Goal: Task Accomplishment & Management: Manage account settings

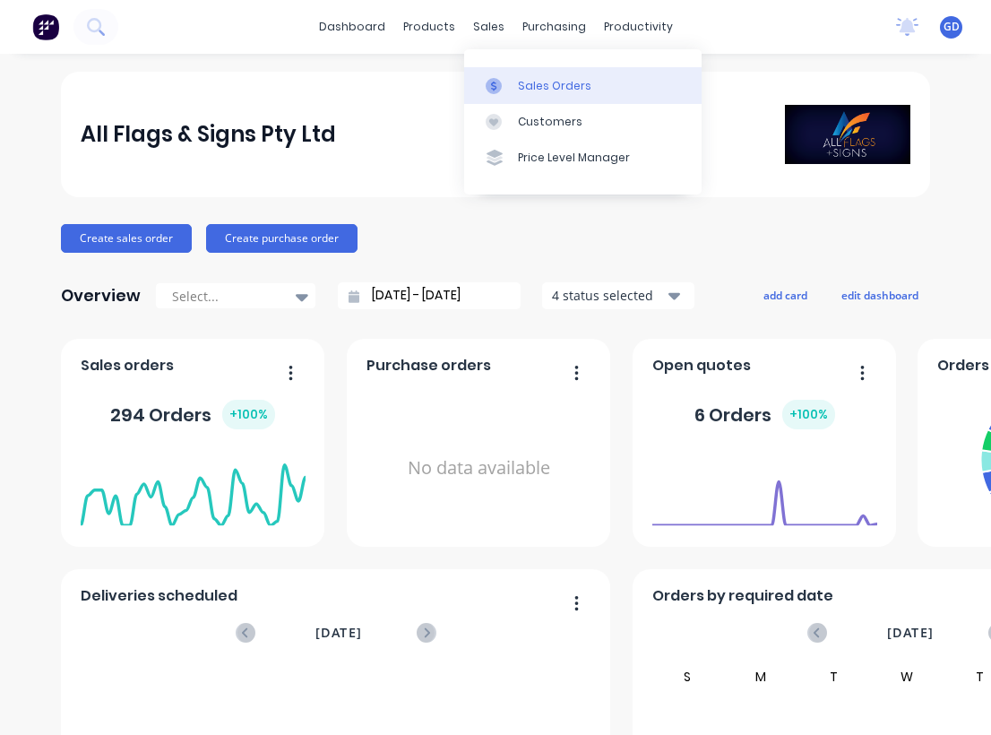
click at [536, 80] on div "Sales Orders" at bounding box center [554, 86] width 73 height 16
click at [536, 85] on div "Sales Orders" at bounding box center [554, 86] width 73 height 16
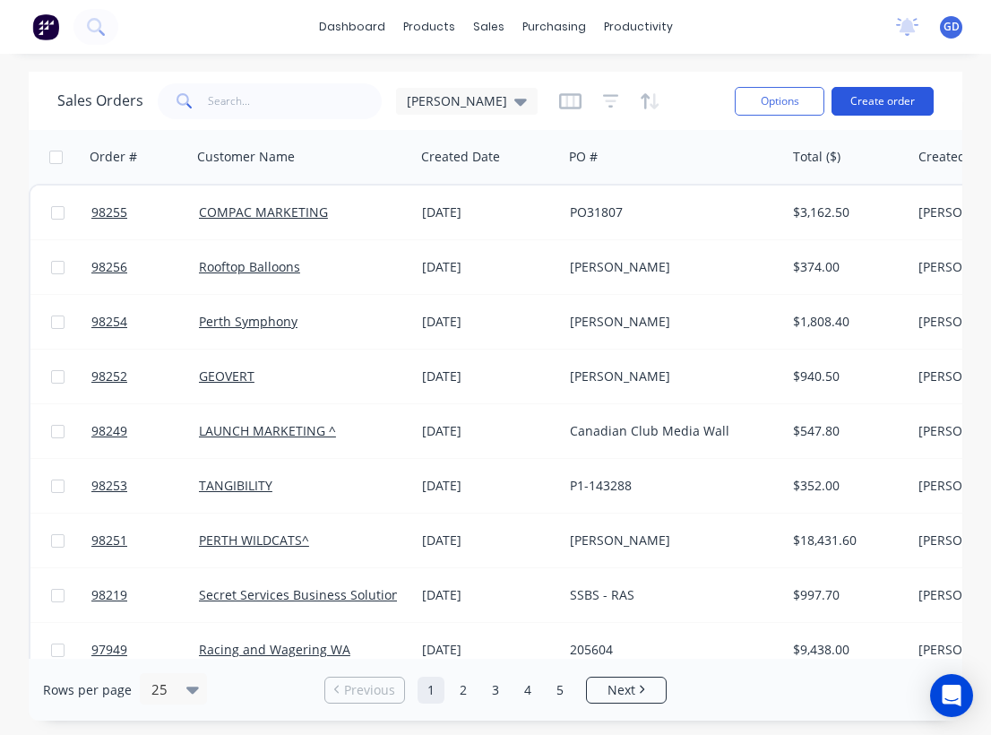
click at [890, 106] on button "Create order" at bounding box center [883, 101] width 102 height 29
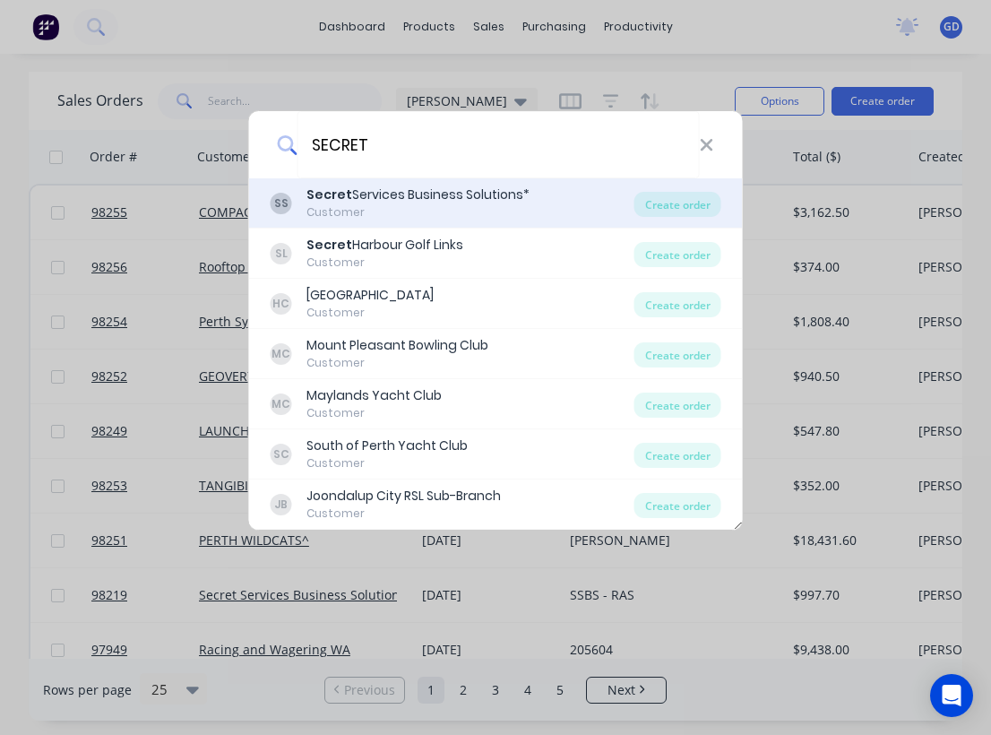
type input "SECRET"
click at [405, 195] on div "Secret Services Business Solutions*" at bounding box center [417, 194] width 223 height 19
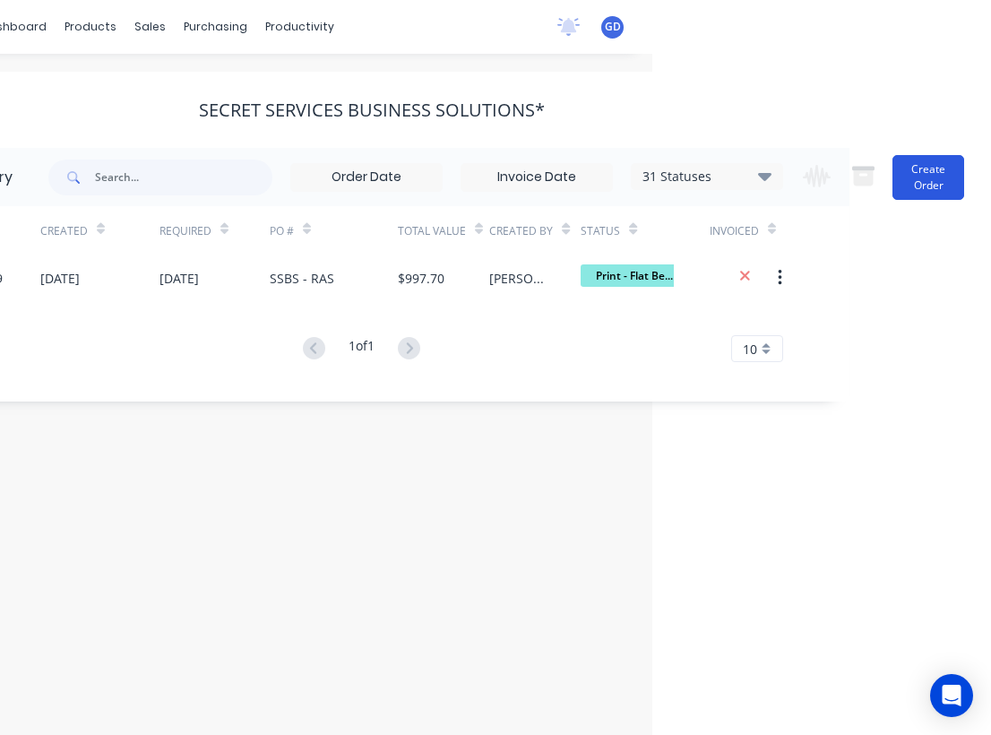
scroll to position [0, 339]
click at [935, 182] on button "Create Order" at bounding box center [928, 177] width 72 height 45
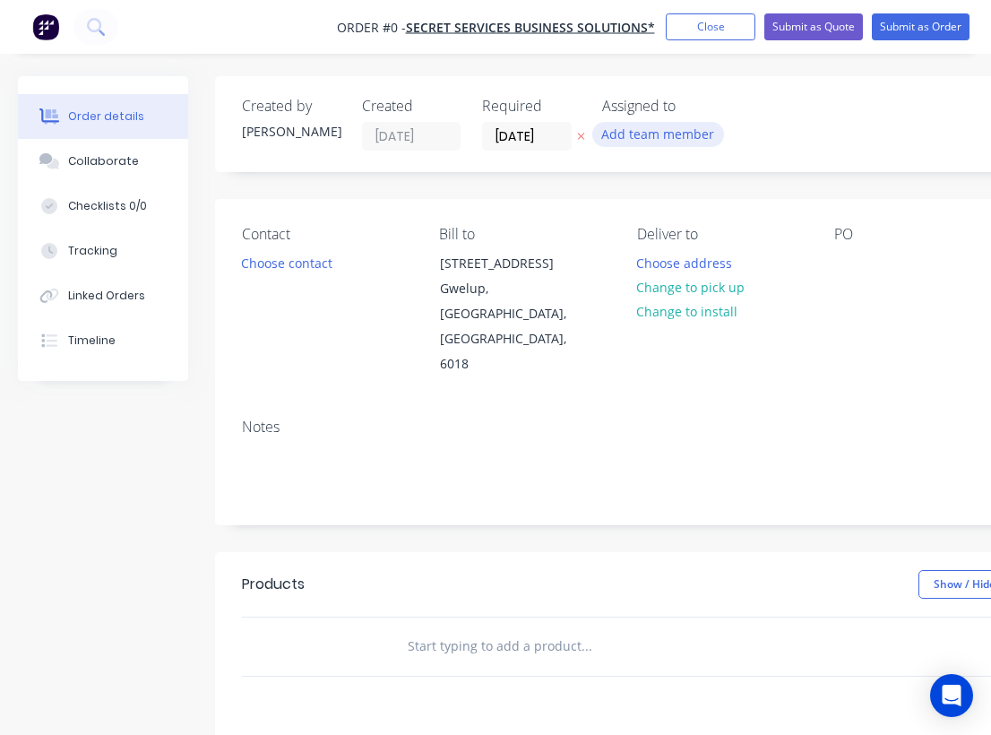
click at [662, 135] on button "Add team member" at bounding box center [658, 134] width 132 height 24
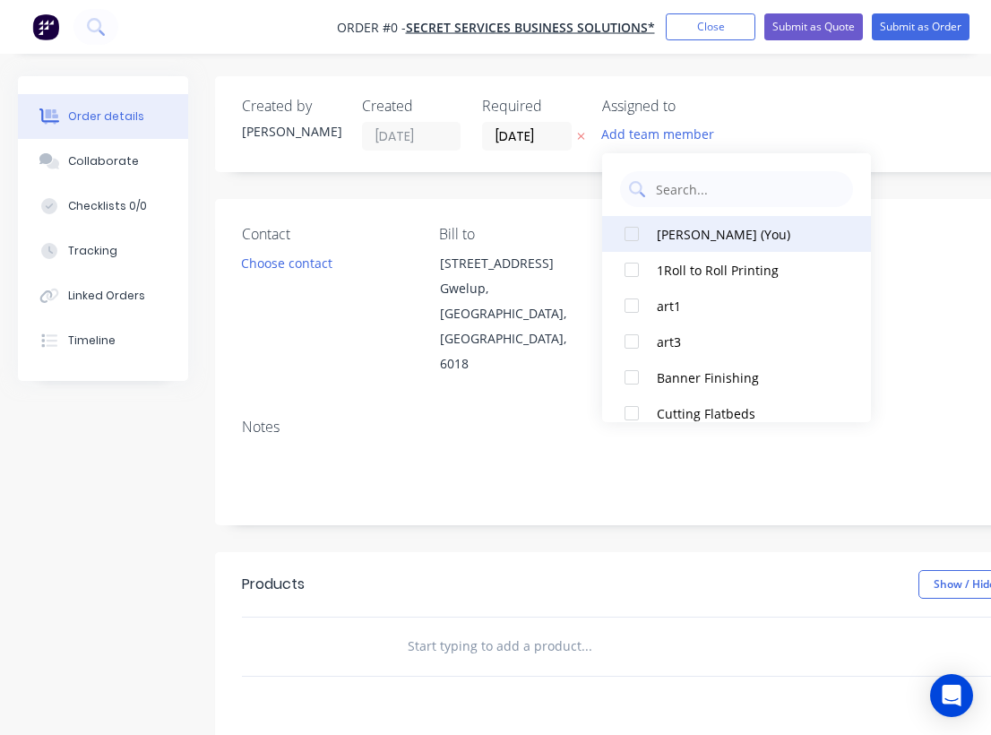
click at [690, 237] on div "[PERSON_NAME] (You)" at bounding box center [746, 234] width 179 height 19
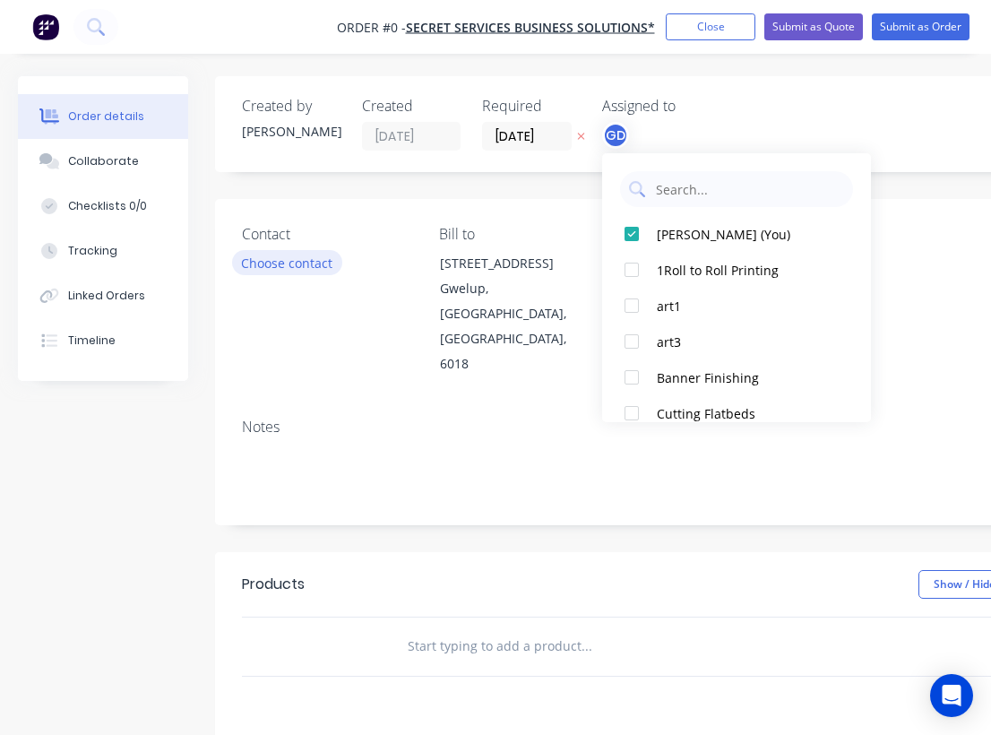
click at [268, 262] on div "Order details Collaborate Checklists 0/0 Tracking Linked Orders Timeline Order …" at bounding box center [622, 604] width 1245 height 1057
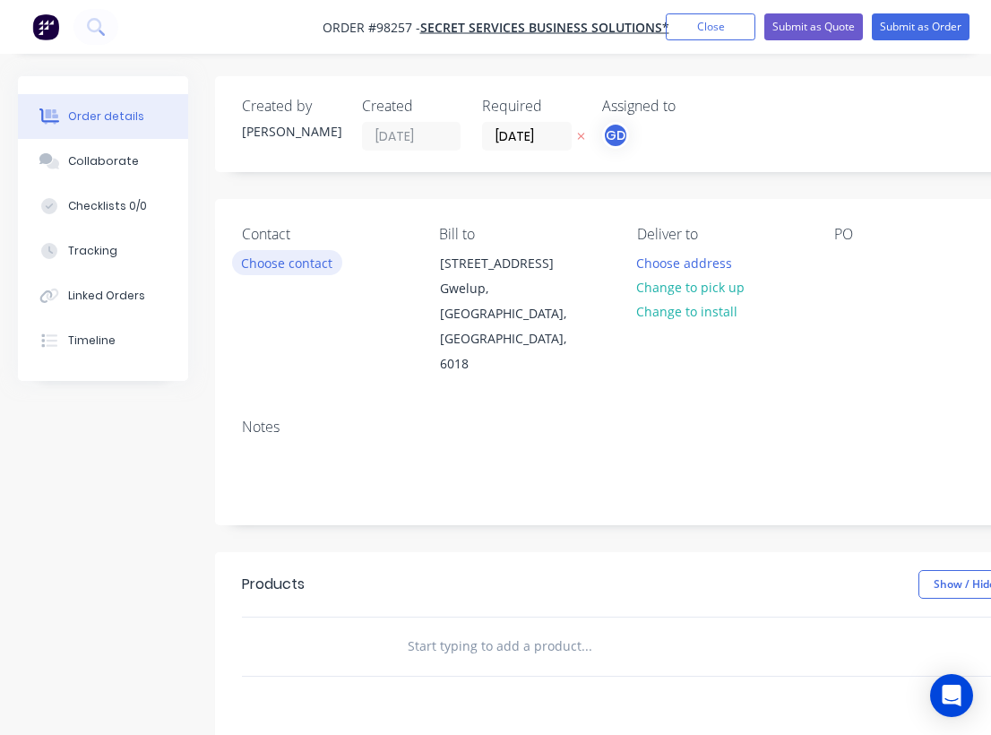
click at [279, 263] on button "Choose contact" at bounding box center [287, 262] width 110 height 24
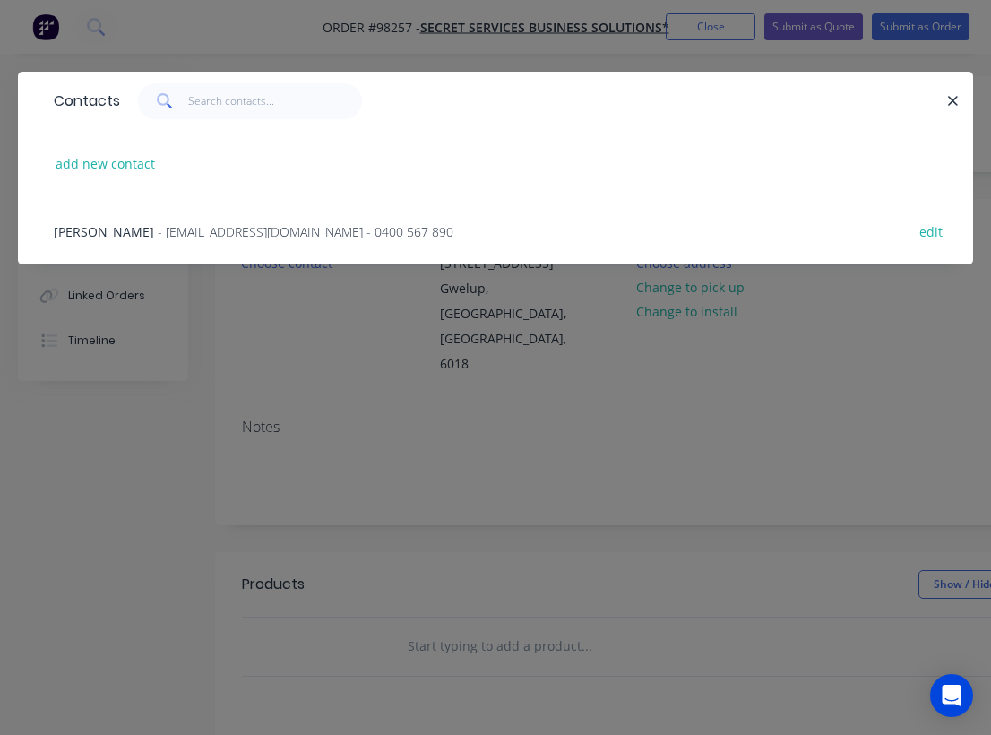
click at [104, 237] on span "[PERSON_NAME]" at bounding box center [104, 231] width 100 height 17
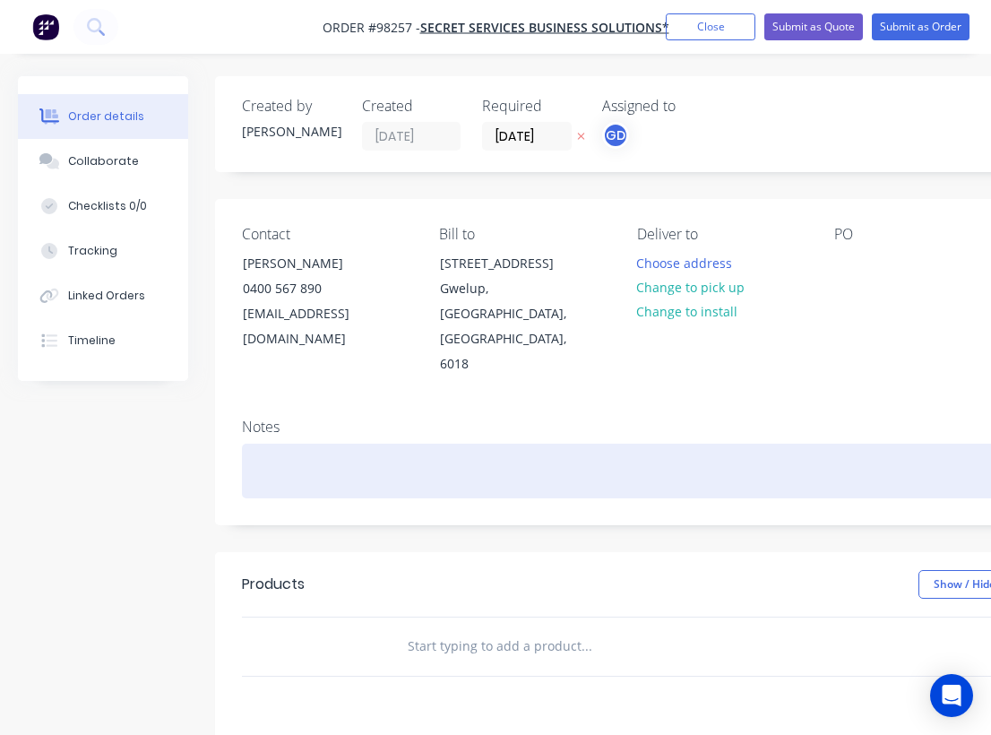
click at [302, 444] on div at bounding box center [721, 471] width 959 height 55
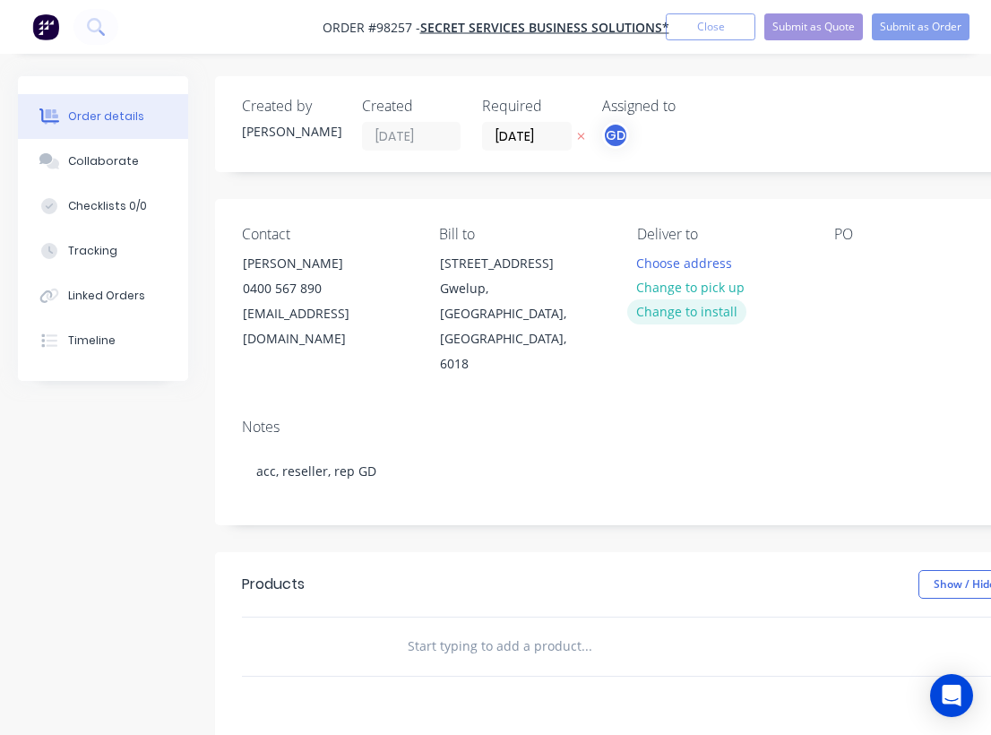
click at [685, 311] on button "Change to install" at bounding box center [687, 311] width 120 height 24
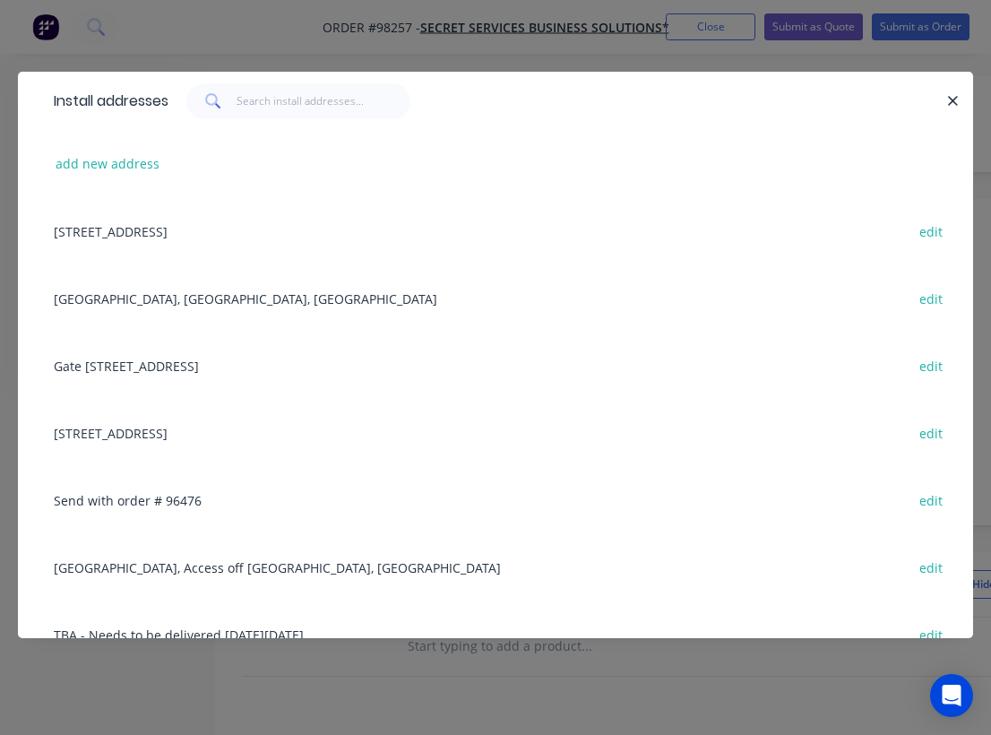
click at [151, 233] on div "[STREET_ADDRESS] edit" at bounding box center [495, 230] width 901 height 67
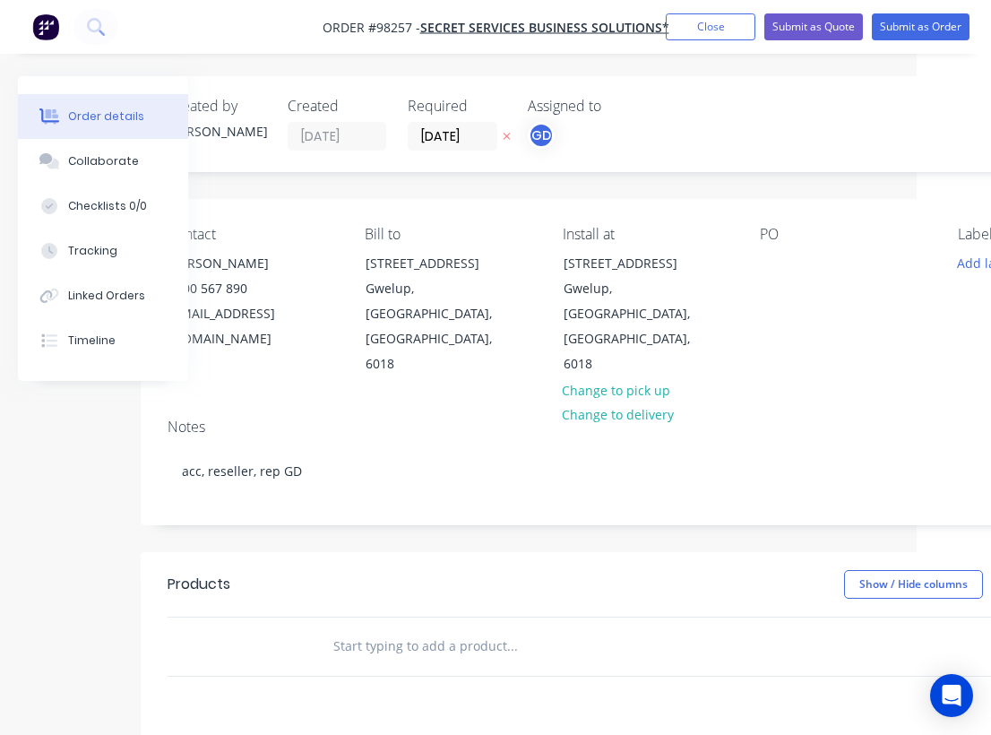
scroll to position [0, 103]
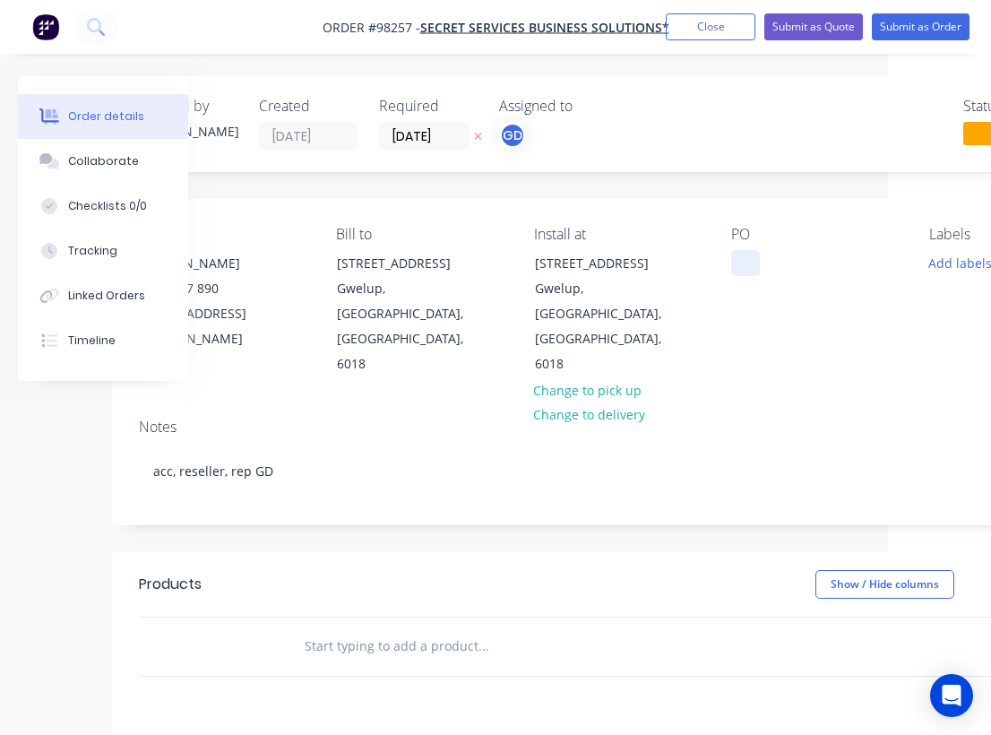
click at [748, 269] on div at bounding box center [745, 263] width 29 height 26
click at [820, 333] on div "Contact [PERSON_NAME] [PHONE_NUMBER] [EMAIL_ADDRESS][DOMAIN_NAME] Bill to [STRE…" at bounding box center [618, 301] width 1012 height 205
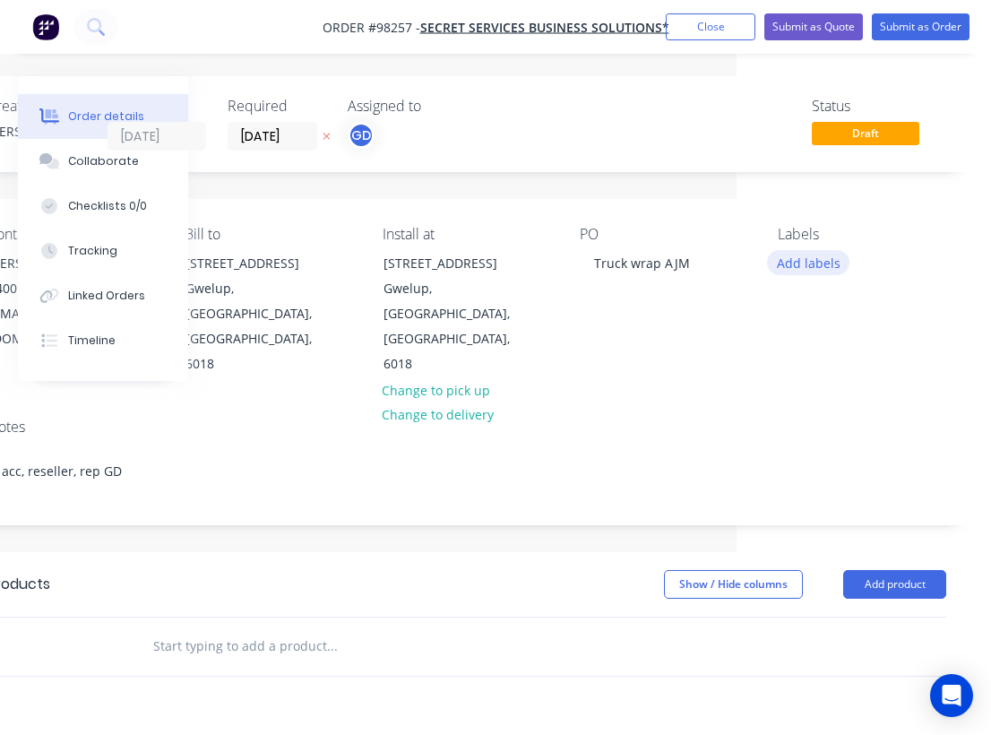
scroll to position [0, 254]
click at [809, 263] on button "Add labels" at bounding box center [808, 262] width 82 height 24
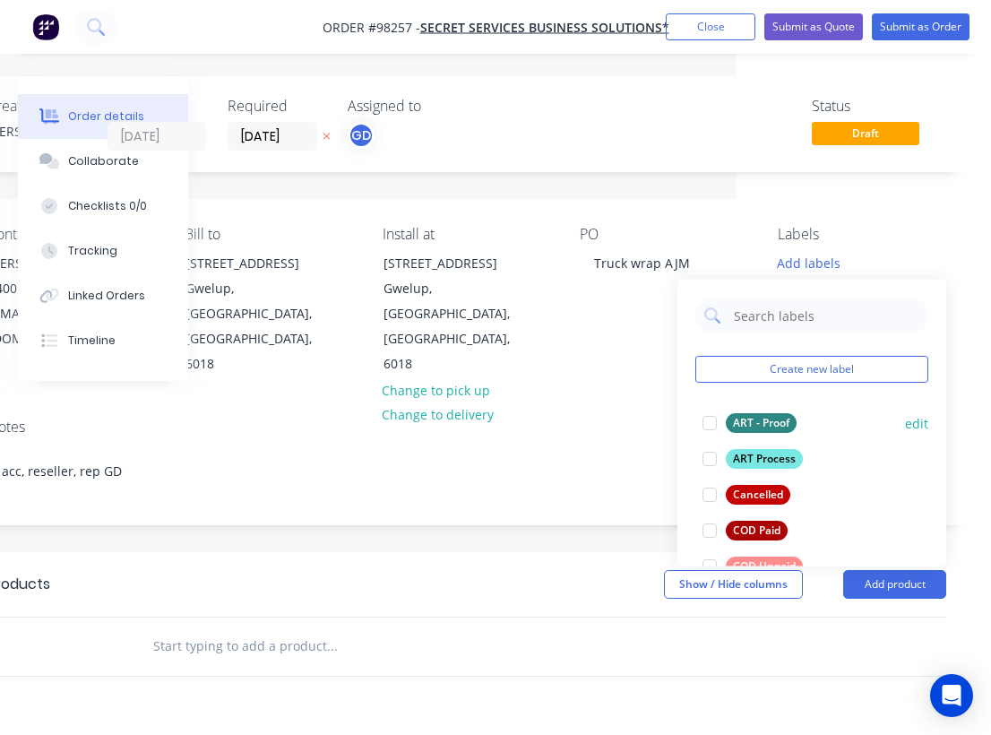
click at [770, 426] on div "ART - Proof" at bounding box center [761, 423] width 71 height 20
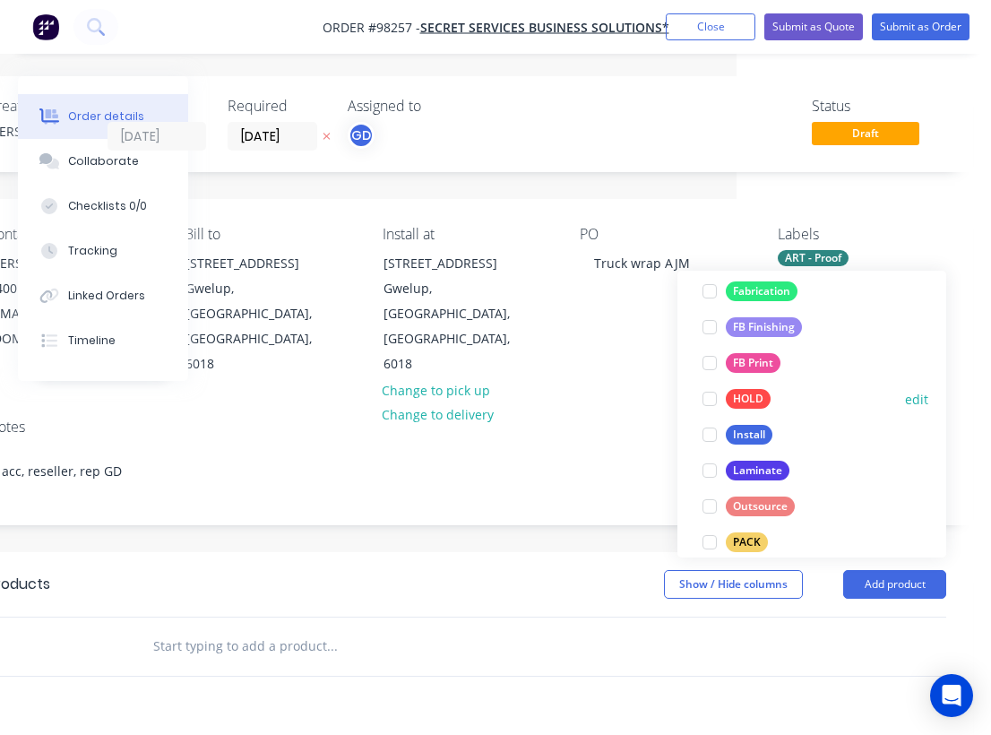
scroll to position [453, 0]
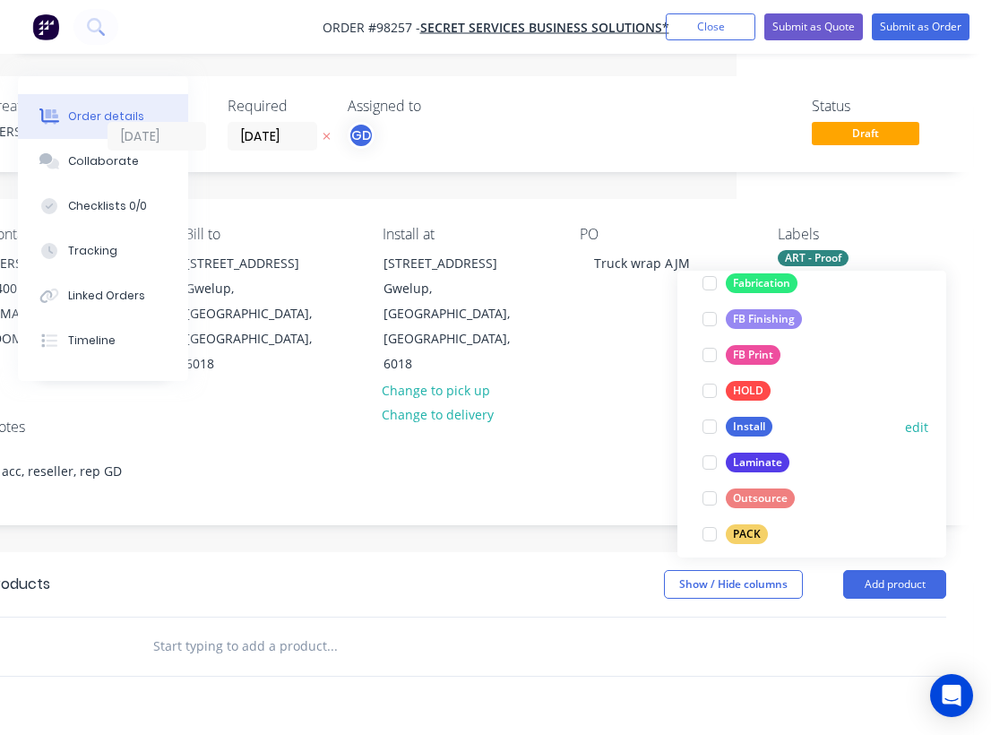
click at [753, 425] on div "Install" at bounding box center [749, 427] width 47 height 20
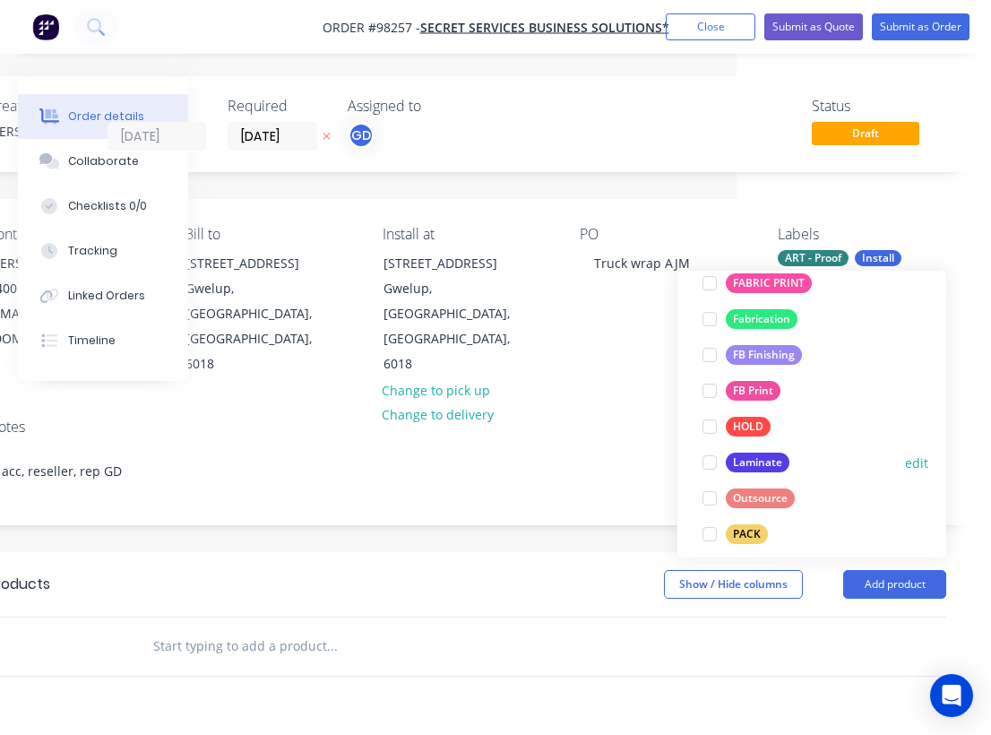
click at [758, 453] on div "Laminate" at bounding box center [758, 462] width 64 height 20
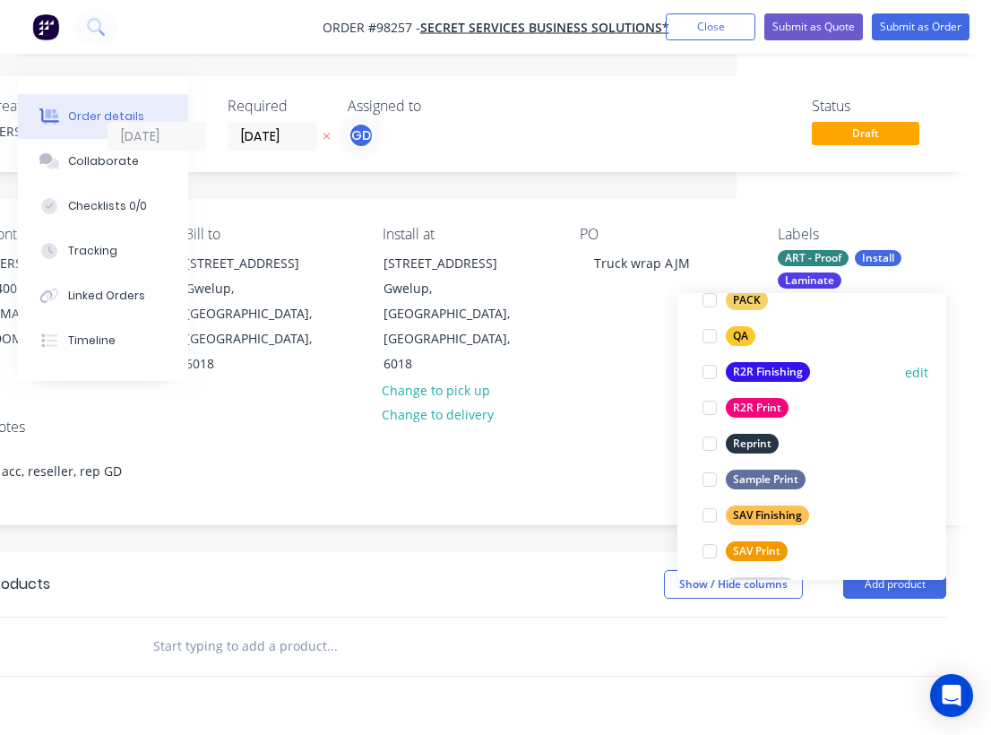
scroll to position [730, 0]
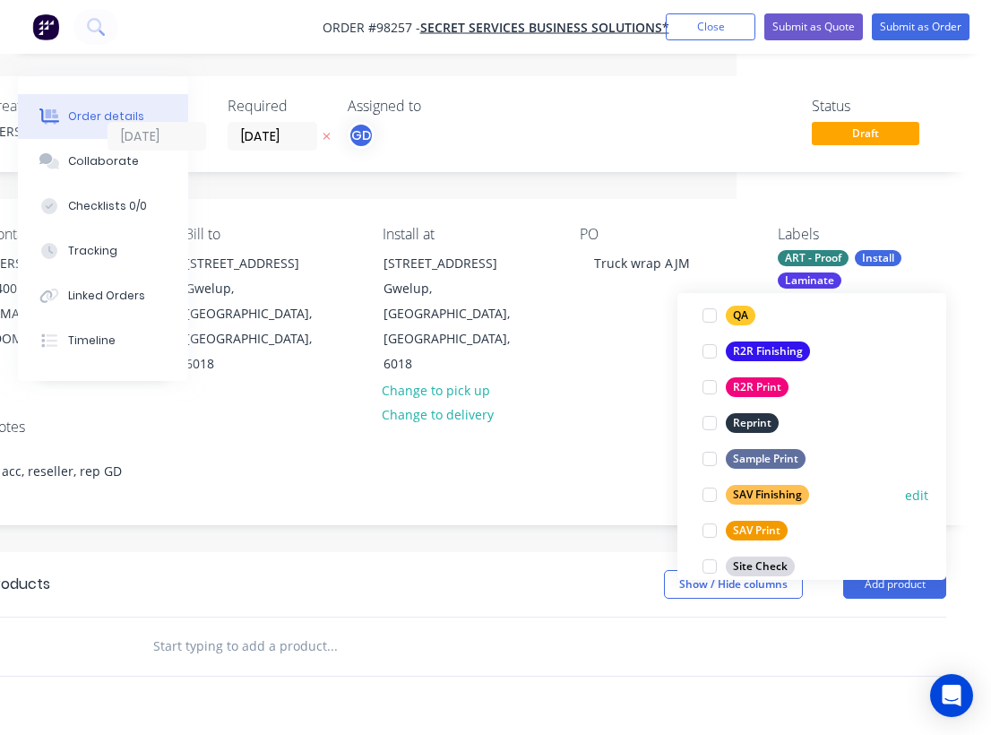
click at [771, 493] on div "SAV Finishing" at bounding box center [767, 495] width 83 height 20
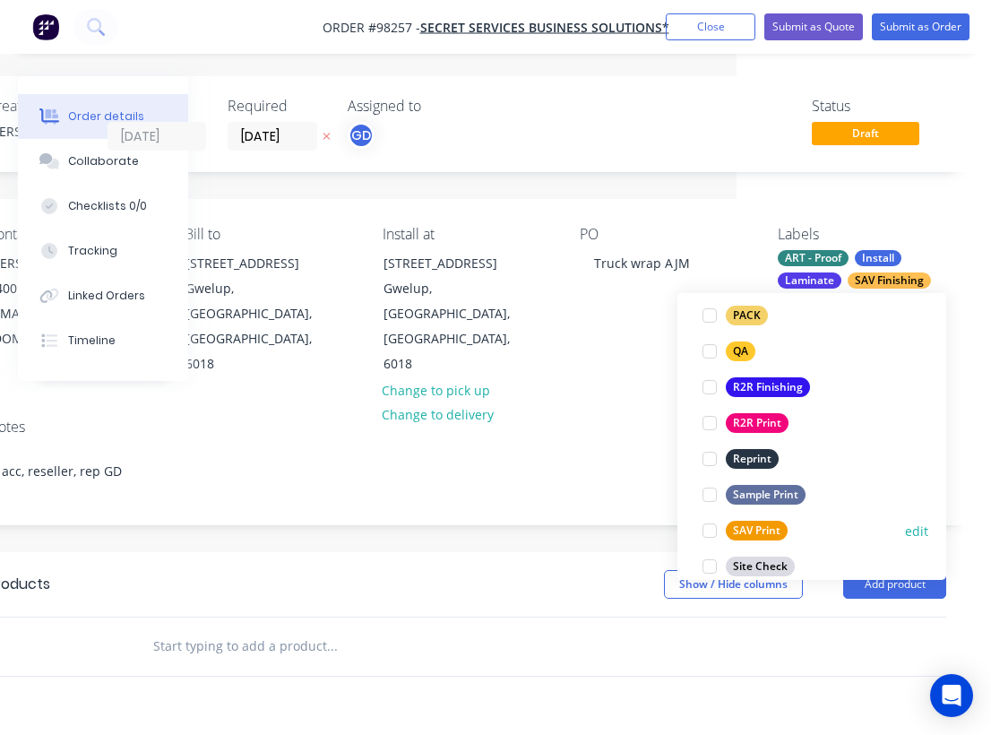
click at [768, 529] on div "SAV Print" at bounding box center [757, 531] width 62 height 20
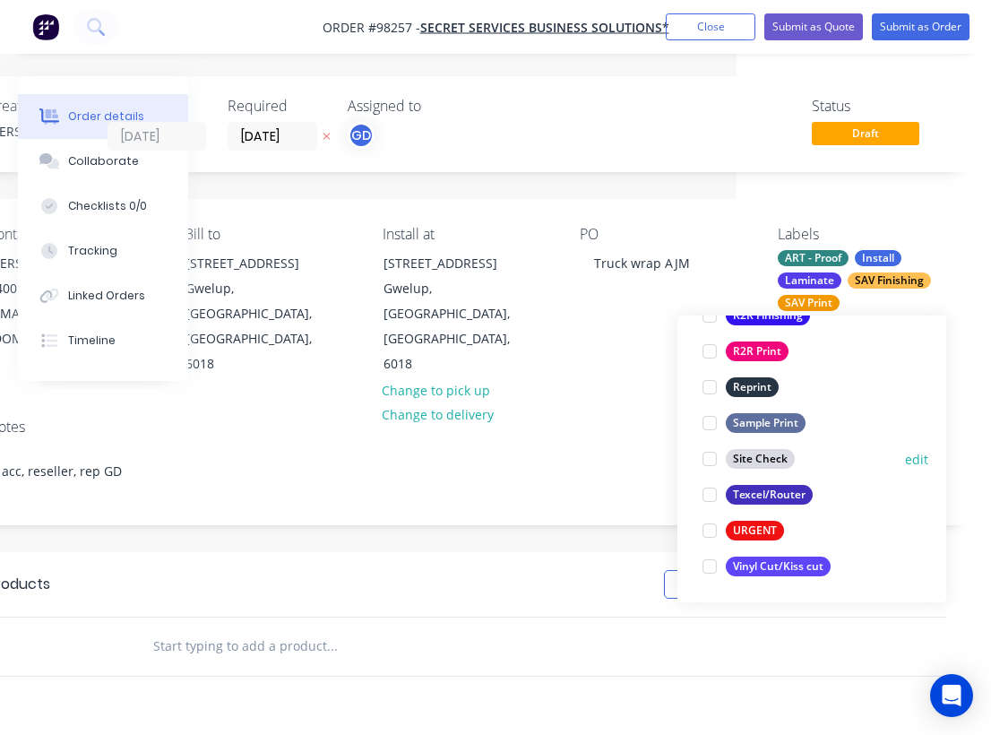
scroll to position [860, 0]
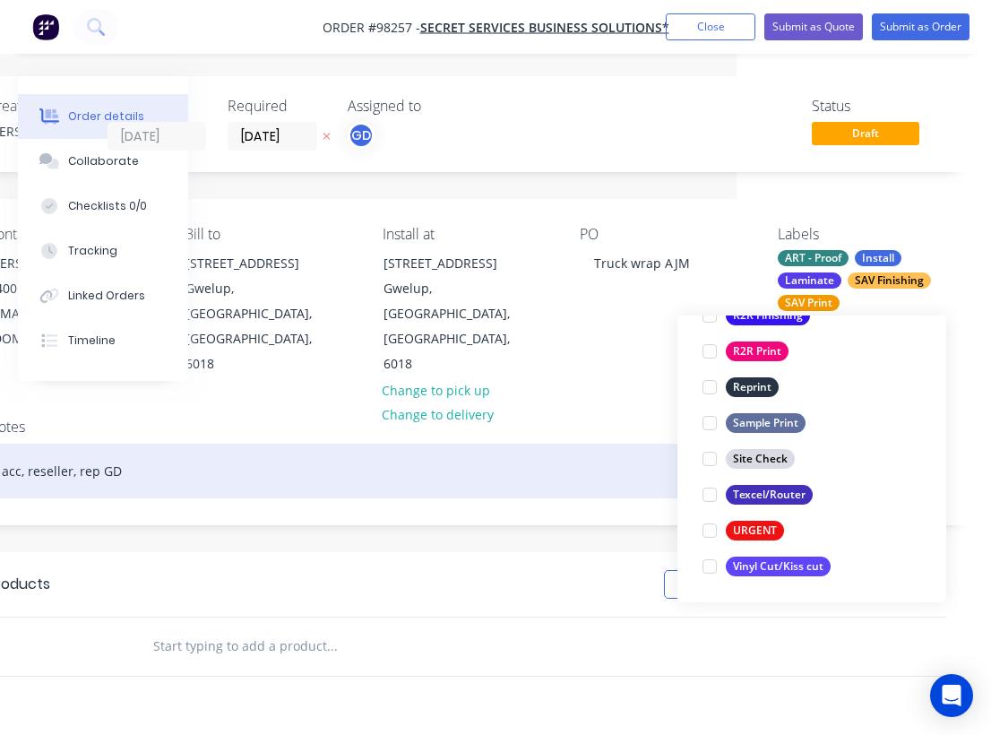
click at [583, 444] on div "acc, reseller, rep GD" at bounding box center [466, 471] width 959 height 55
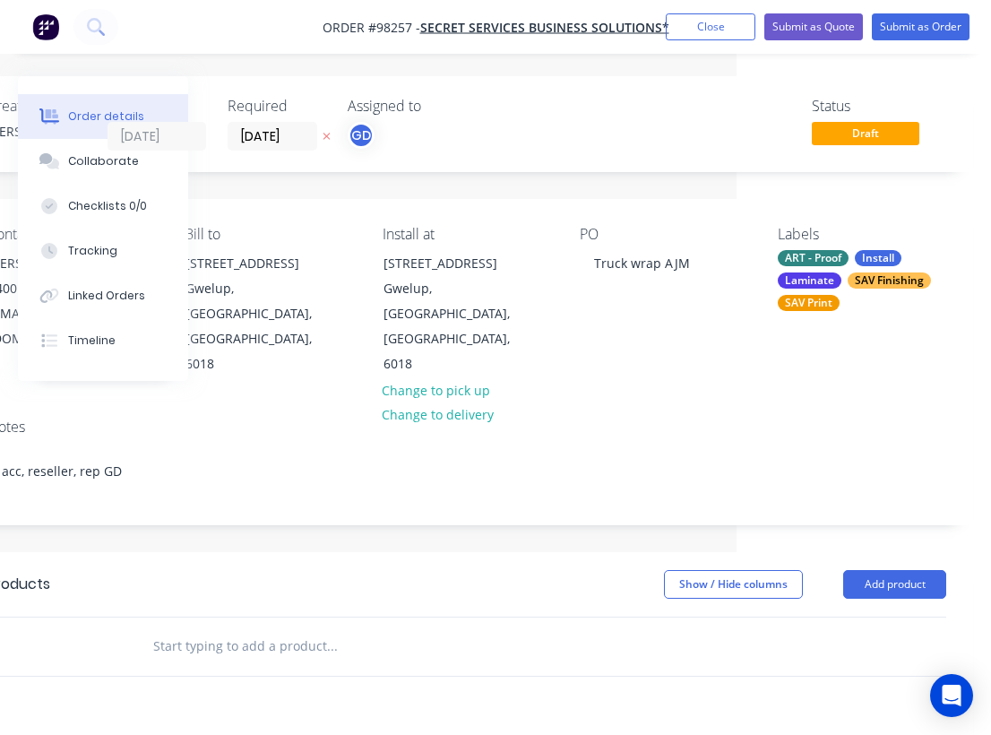
paste input "Semi Truck AJM Civil Printed Full Colour CMYK 2 Sides @ TBC 1183mm H x 2200mm W…"
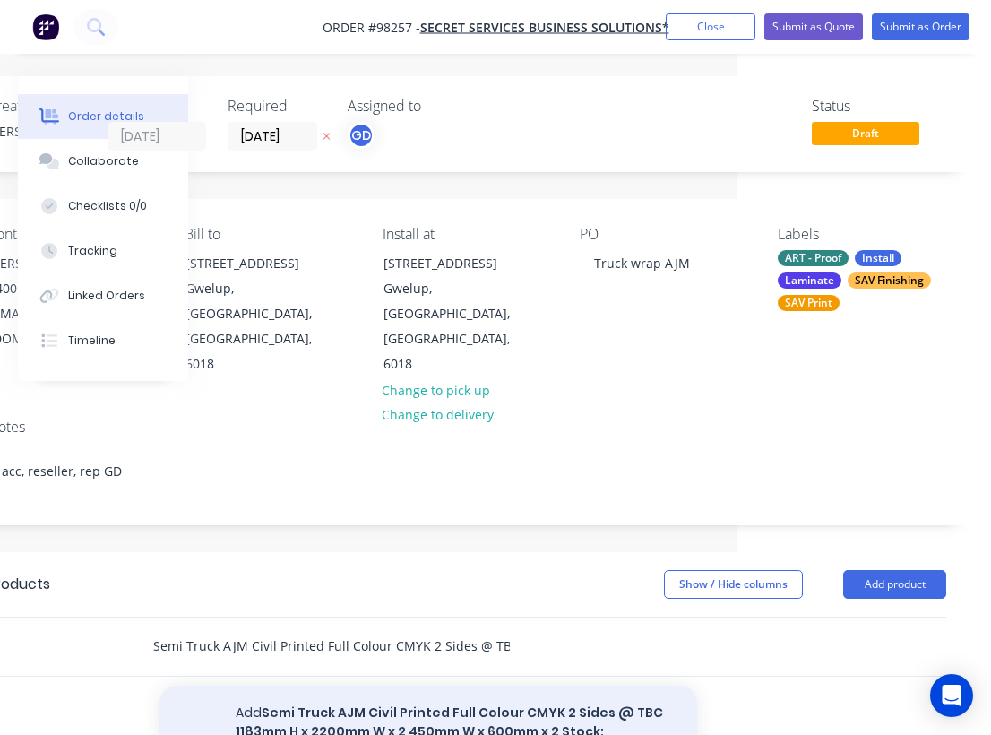
type input "Semi Truck AJM Civil Printed Full Colour CMYK 2 Sides @ TBC 1183mm H x 2200mm W…"
click at [395, 685] on button "Add Semi Truck AJM Civil Printed Full Colour CMYK 2 Sides @ TBC 1183mm H x 2200…" at bounding box center [428, 731] width 538 height 92
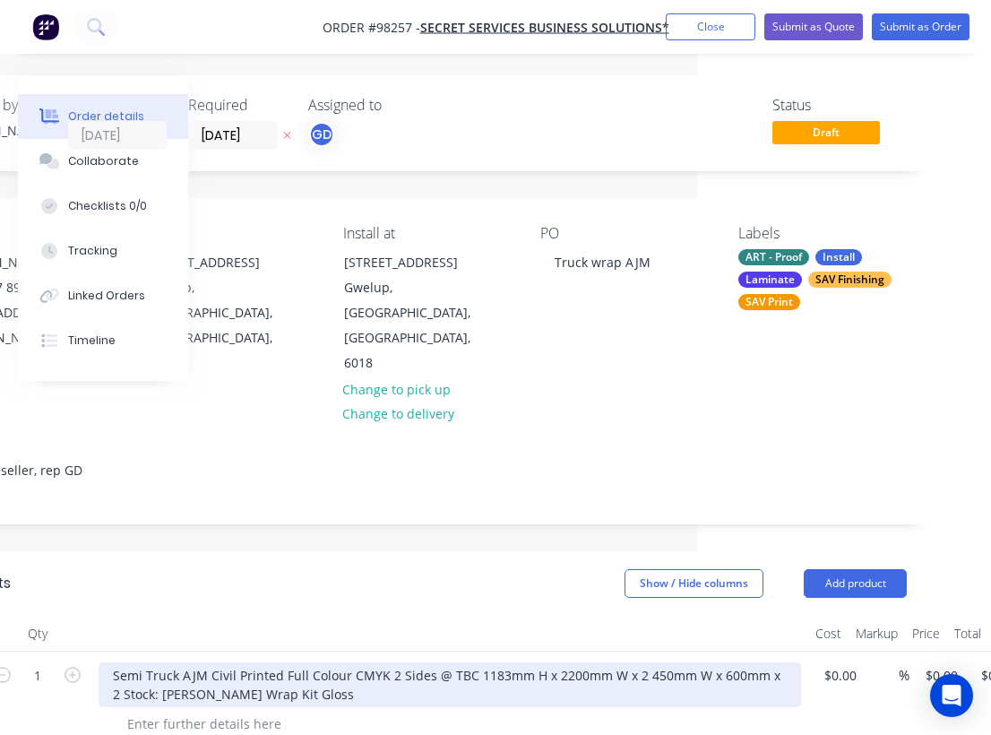
scroll to position [1, 271]
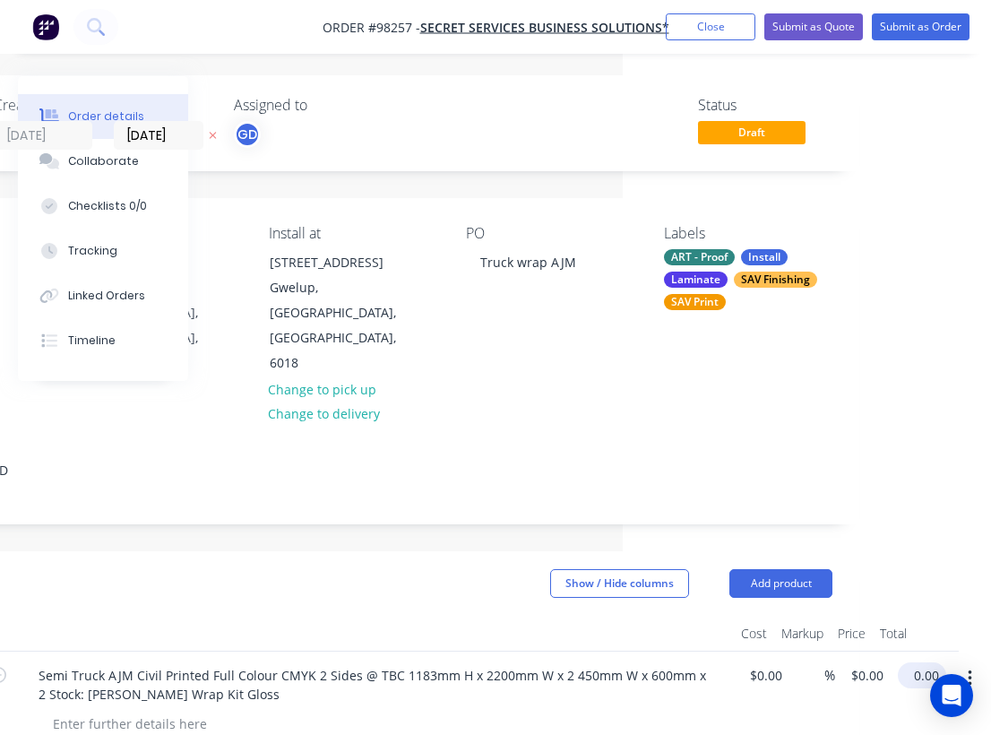
click at [932, 662] on input "0.00" at bounding box center [925, 675] width 41 height 26
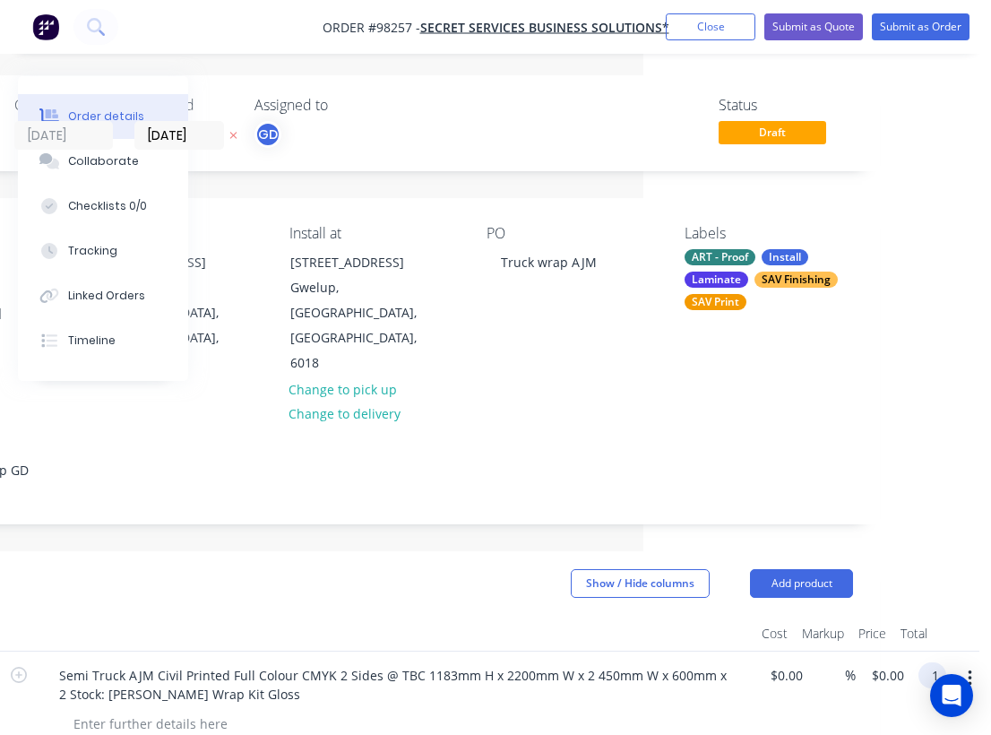
scroll to position [1, 348]
type input "$1,750.00"
click at [677, 711] on div at bounding box center [403, 724] width 688 height 26
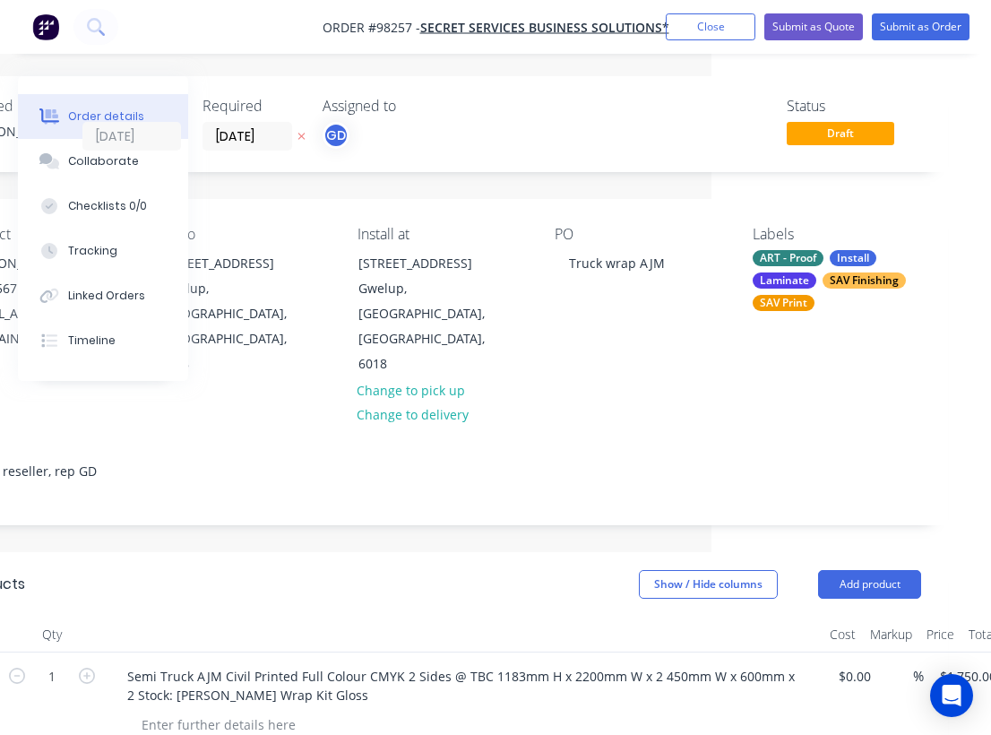
scroll to position [0, 330]
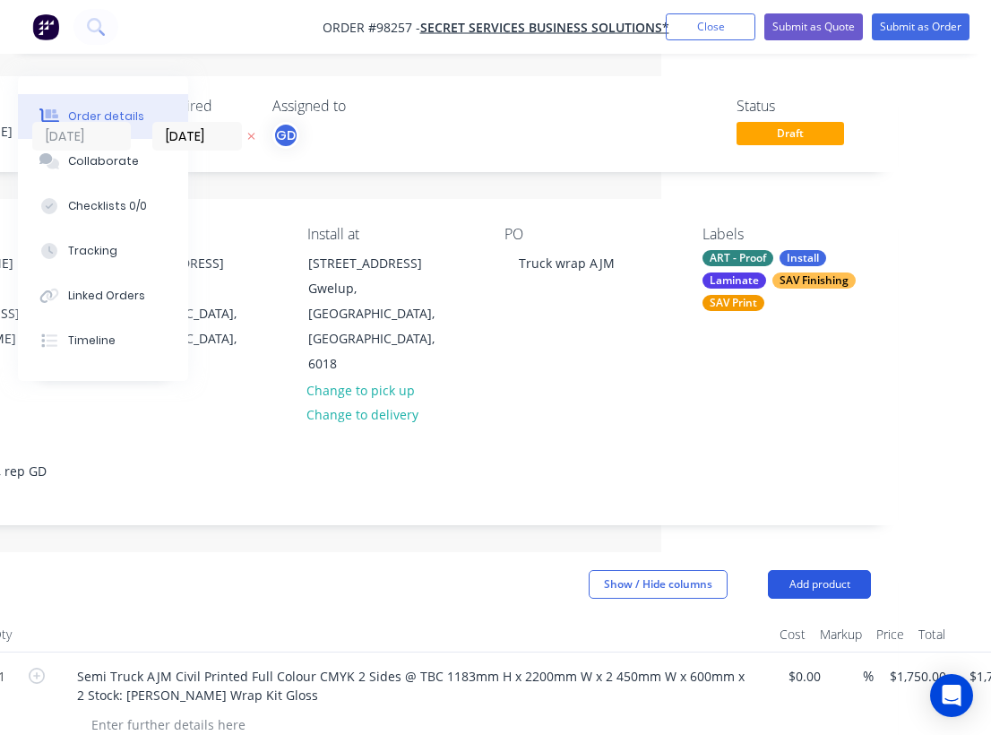
click at [787, 570] on button "Add product" at bounding box center [819, 584] width 103 height 29
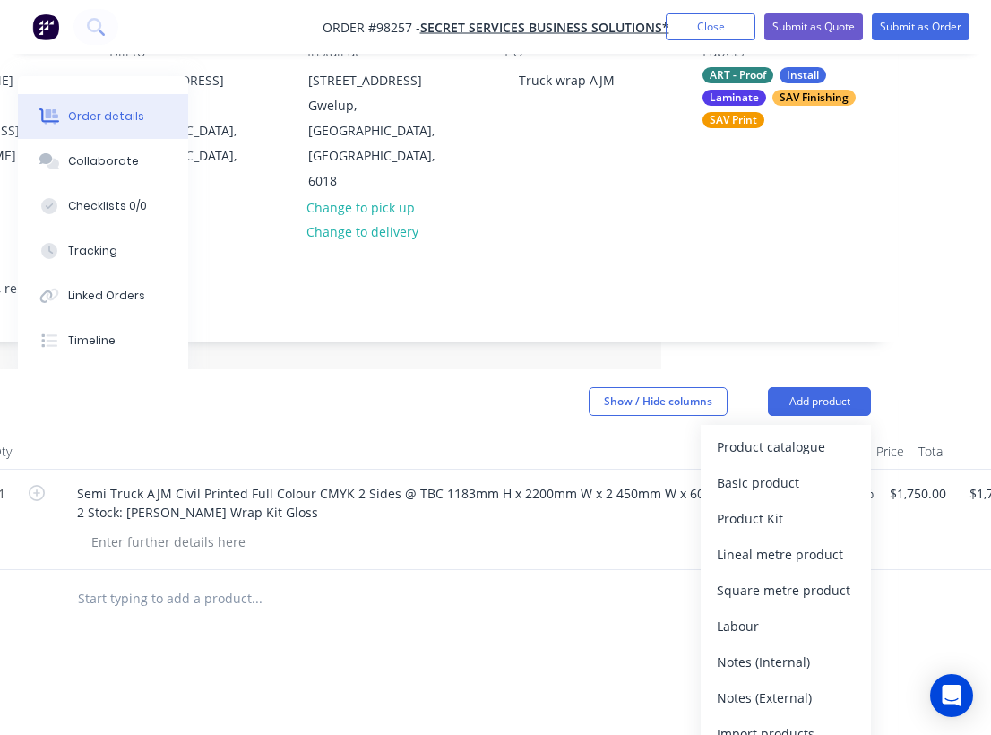
scroll to position [216, 330]
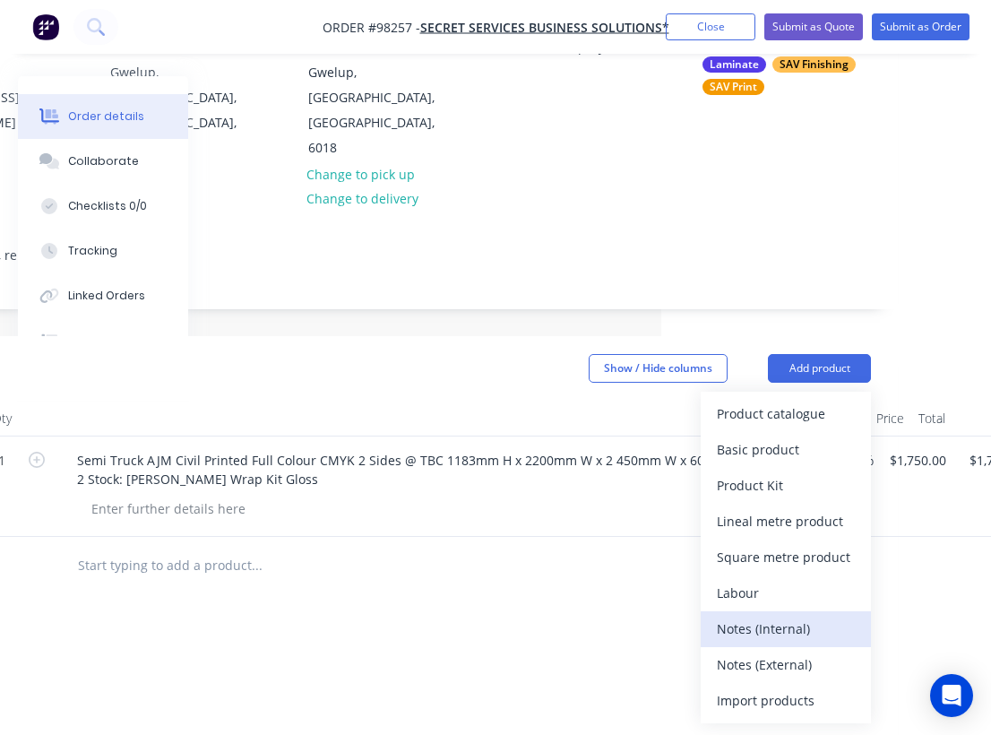
click at [767, 616] on div "Notes (Internal)" at bounding box center [786, 629] width 138 height 26
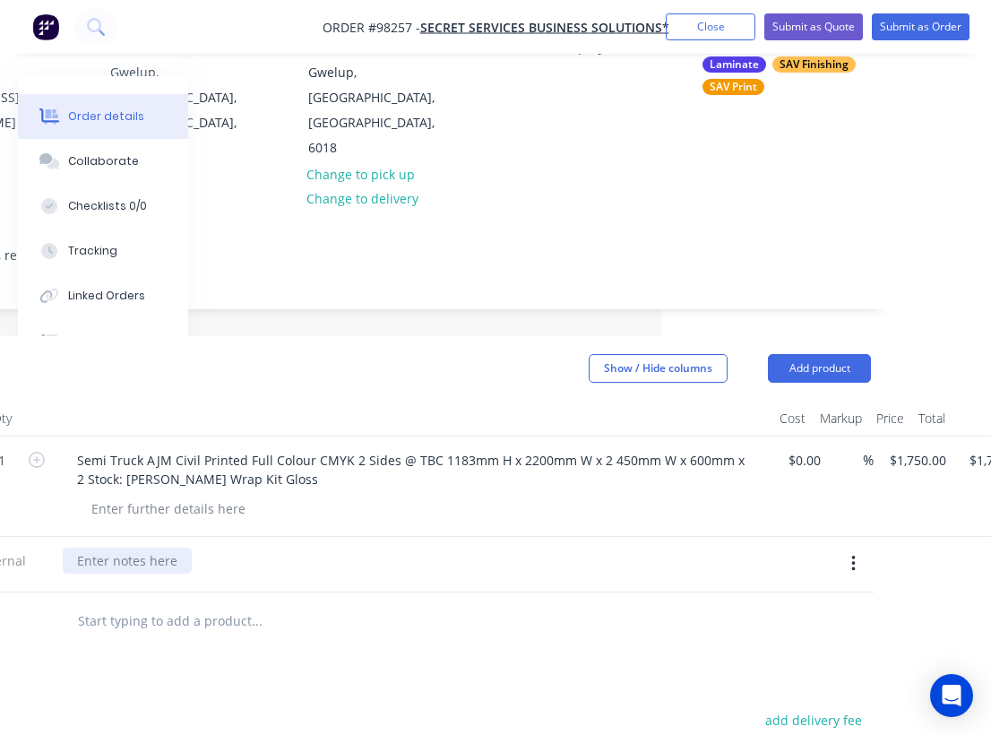
paste div
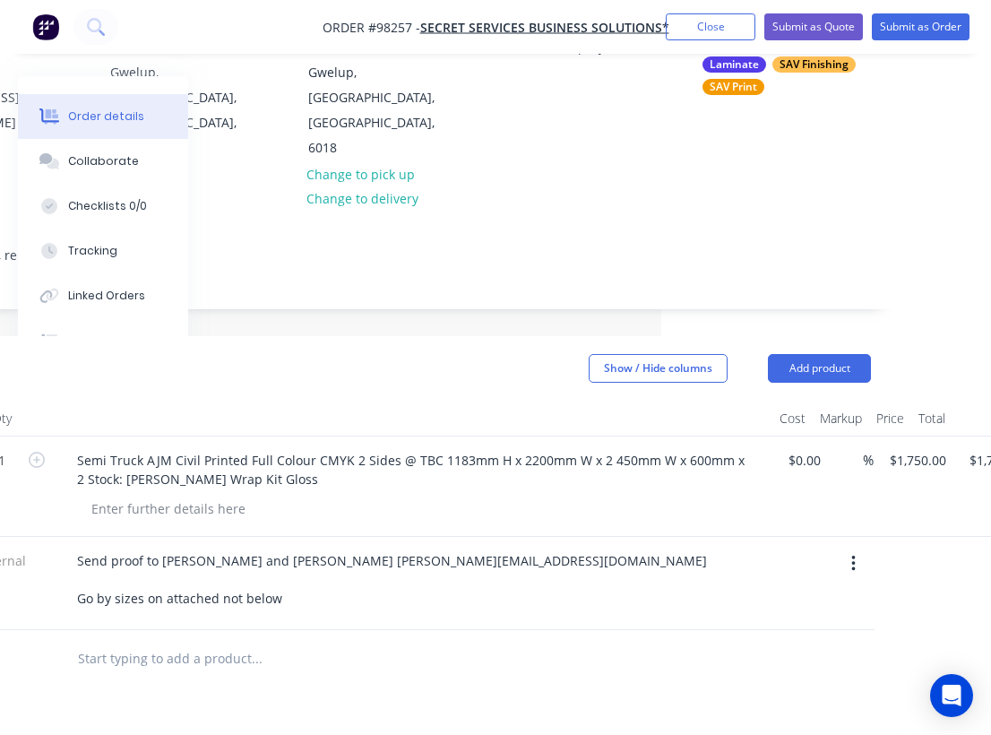
click at [540, 547] on div "Send proof to [PERSON_NAME] and [PERSON_NAME] [PERSON_NAME][EMAIL_ADDRESS][DOMA…" at bounding box center [414, 579] width 702 height 64
click at [831, 130] on div "Contact [PERSON_NAME] [PHONE_NUMBER] [EMAIL_ADDRESS][DOMAIN_NAME] Bill to [STRE…" at bounding box center [391, 85] width 1012 height 205
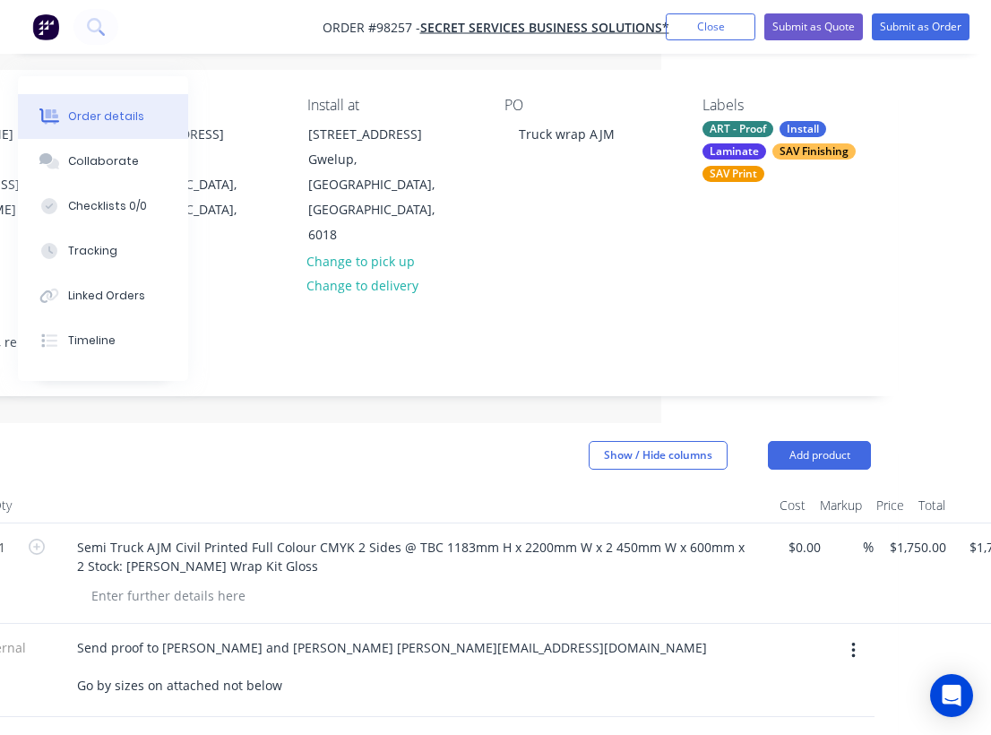
scroll to position [127, 328]
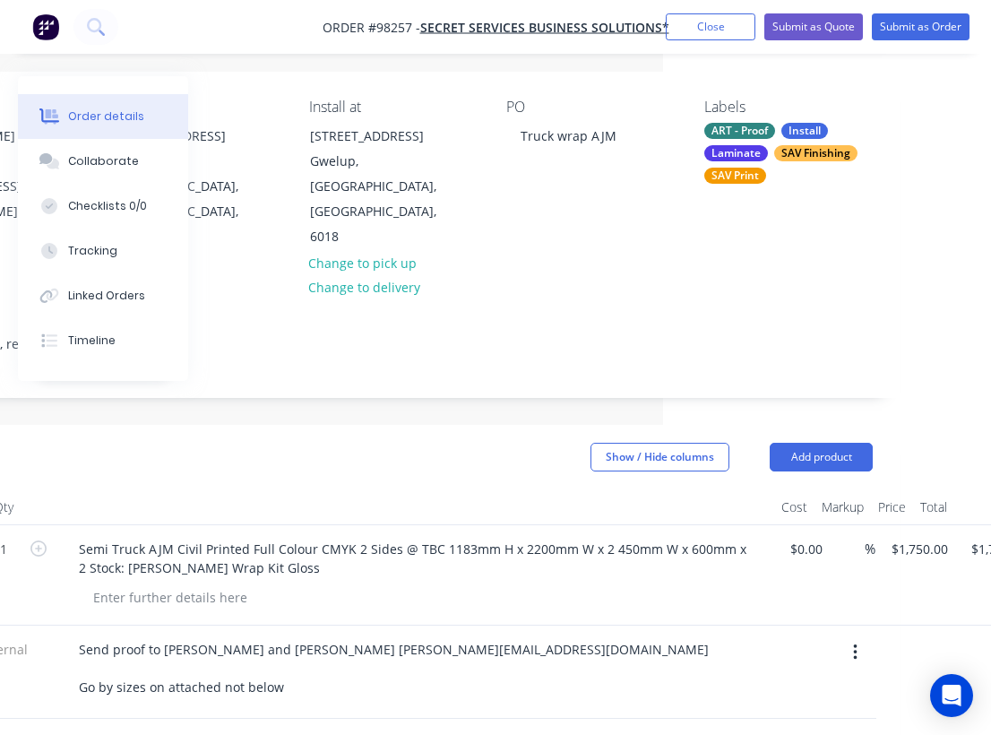
click at [804, 155] on div "SAV Finishing" at bounding box center [815, 153] width 83 height 16
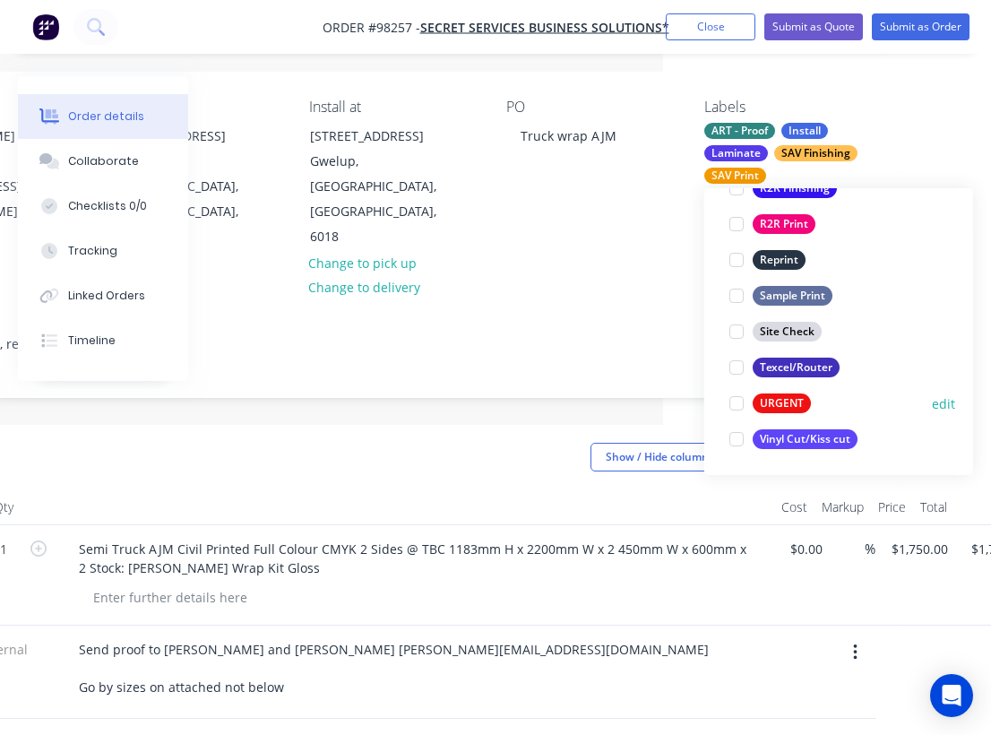
scroll to position [860, 0]
click at [809, 440] on div "Vinyl Cut/Kiss cut" at bounding box center [805, 439] width 105 height 20
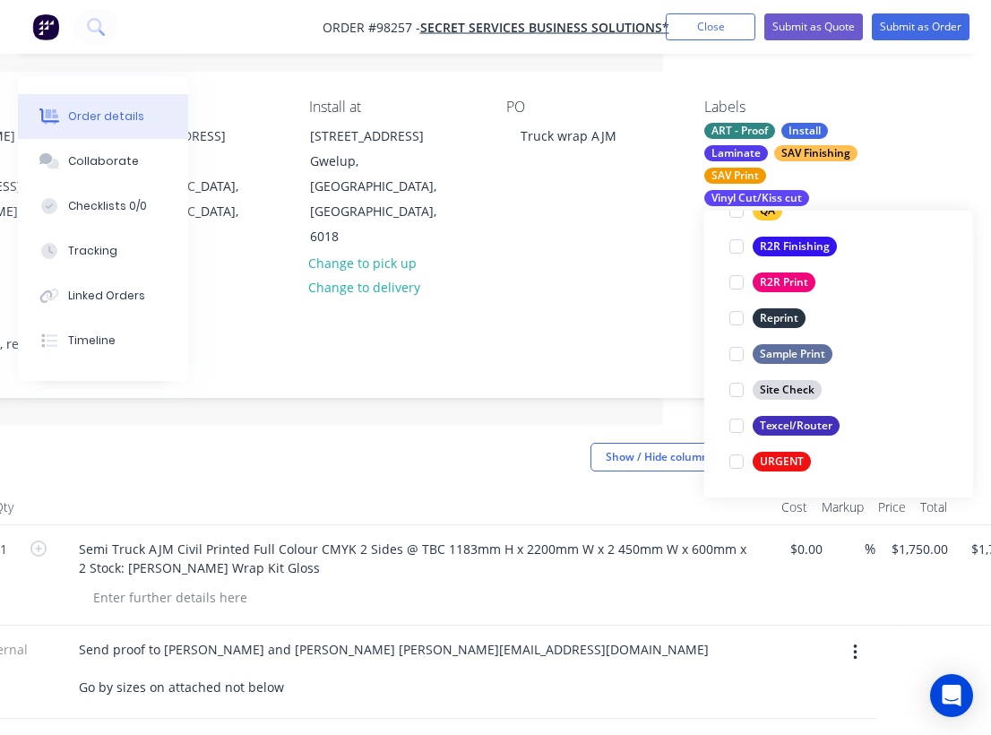
click at [466, 443] on div "Show / Hide columns Add product" at bounding box center [494, 457] width 755 height 29
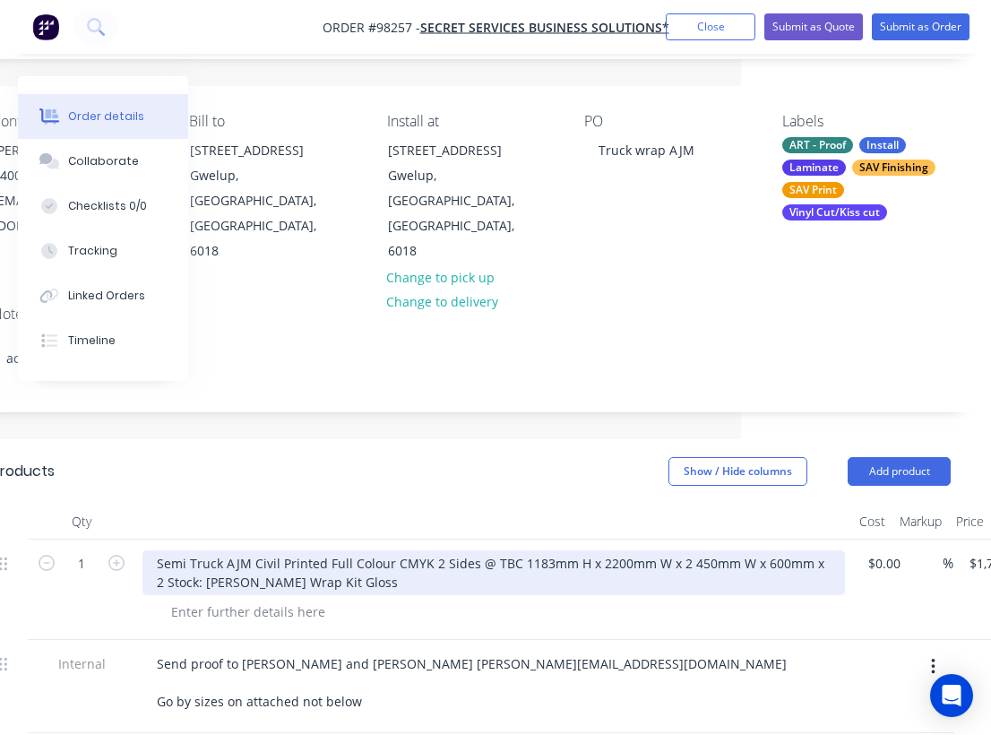
scroll to position [0, 250]
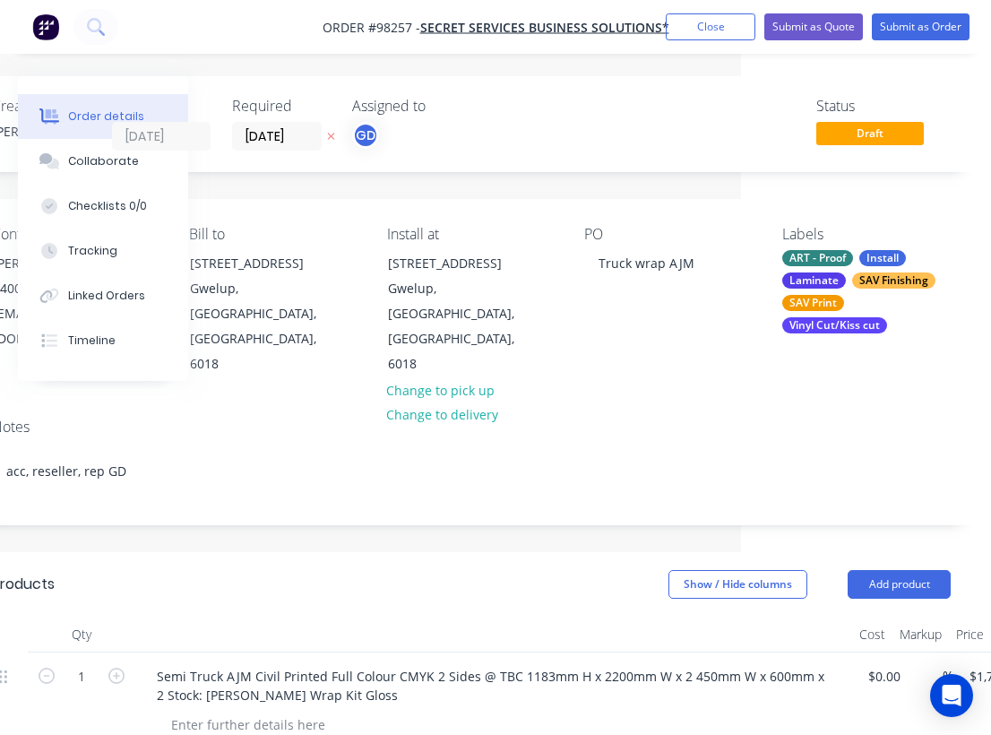
click at [311, 8] on nav "Order #98257 - Secret Services Business Solutions* Add product Close Submit as …" at bounding box center [495, 27] width 991 height 54
click at [278, 132] on input "[DATE]" at bounding box center [277, 136] width 88 height 27
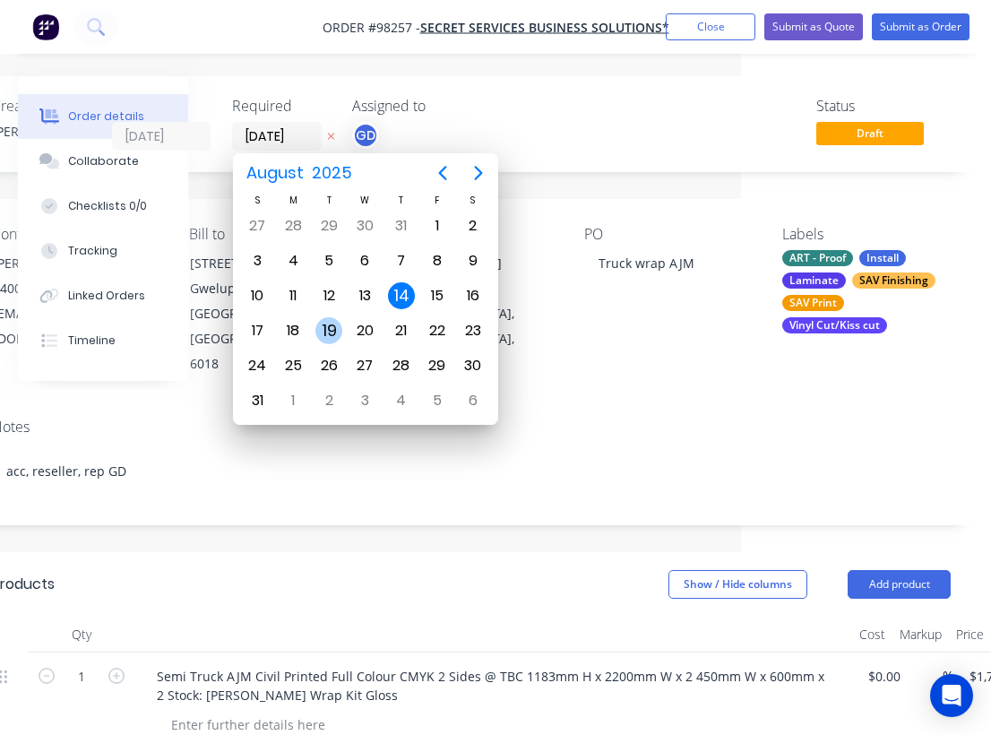
click at [329, 328] on div "19" at bounding box center [328, 330] width 27 height 27
type input "[DATE]"
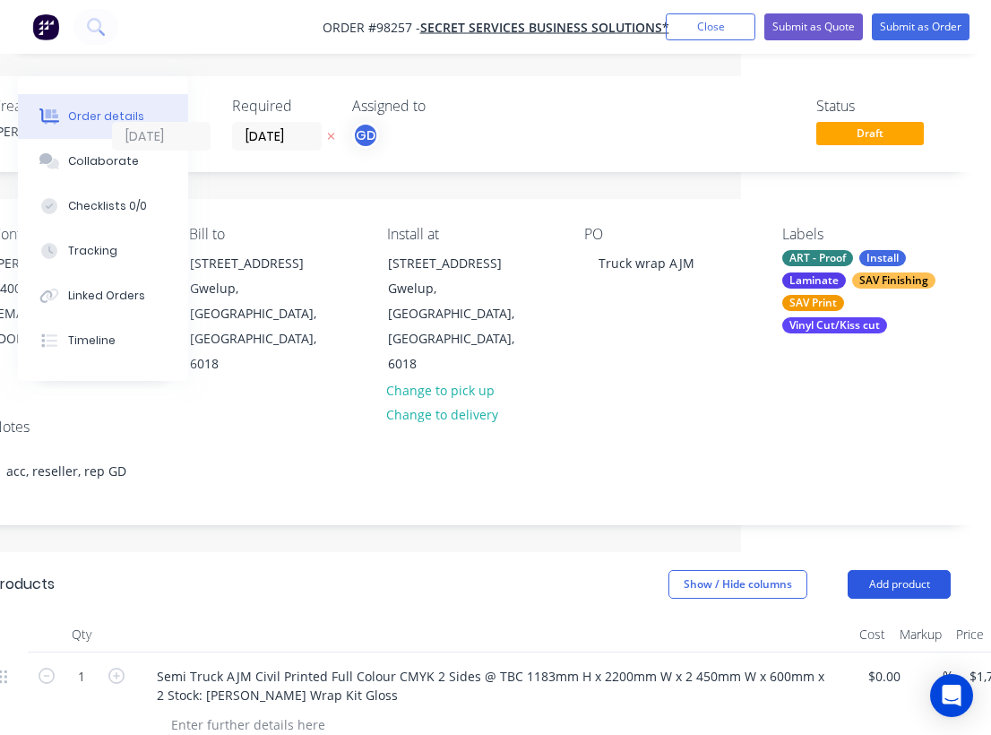
click at [889, 570] on button "Add product" at bounding box center [899, 584] width 103 height 29
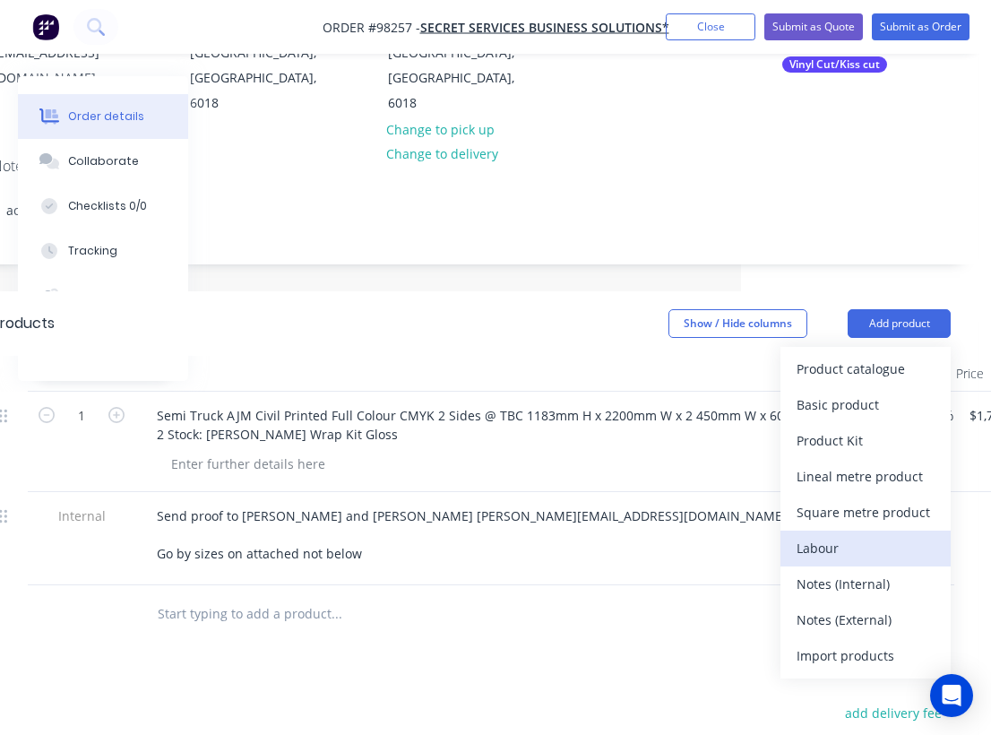
scroll to position [263, 249]
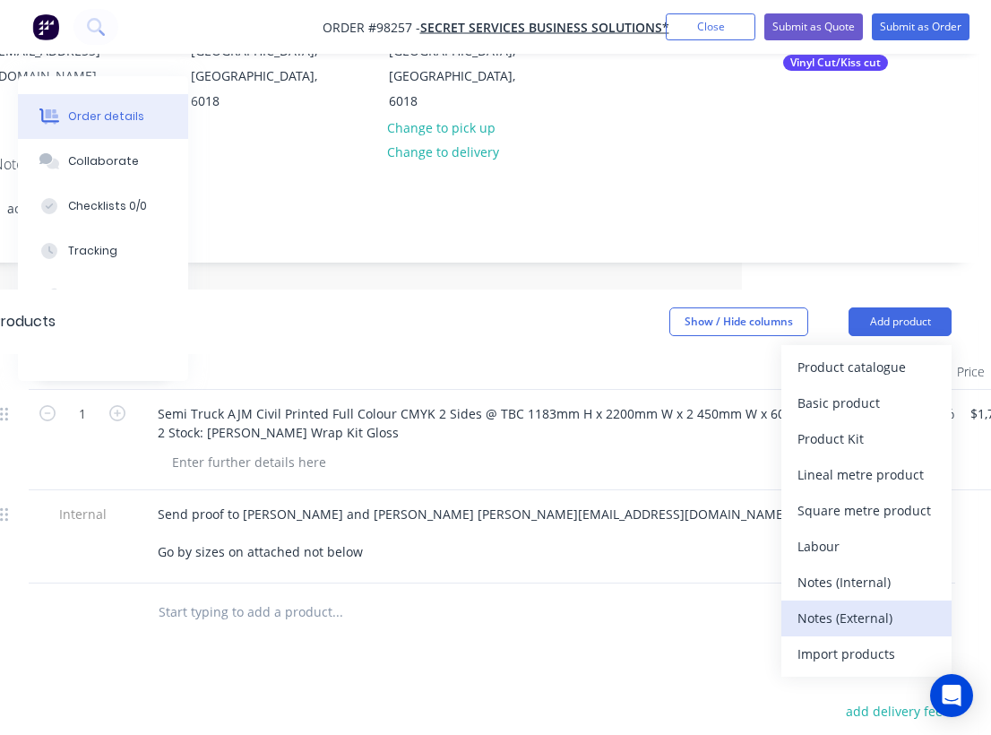
click at [872, 605] on div "Notes (External)" at bounding box center [866, 618] width 138 height 26
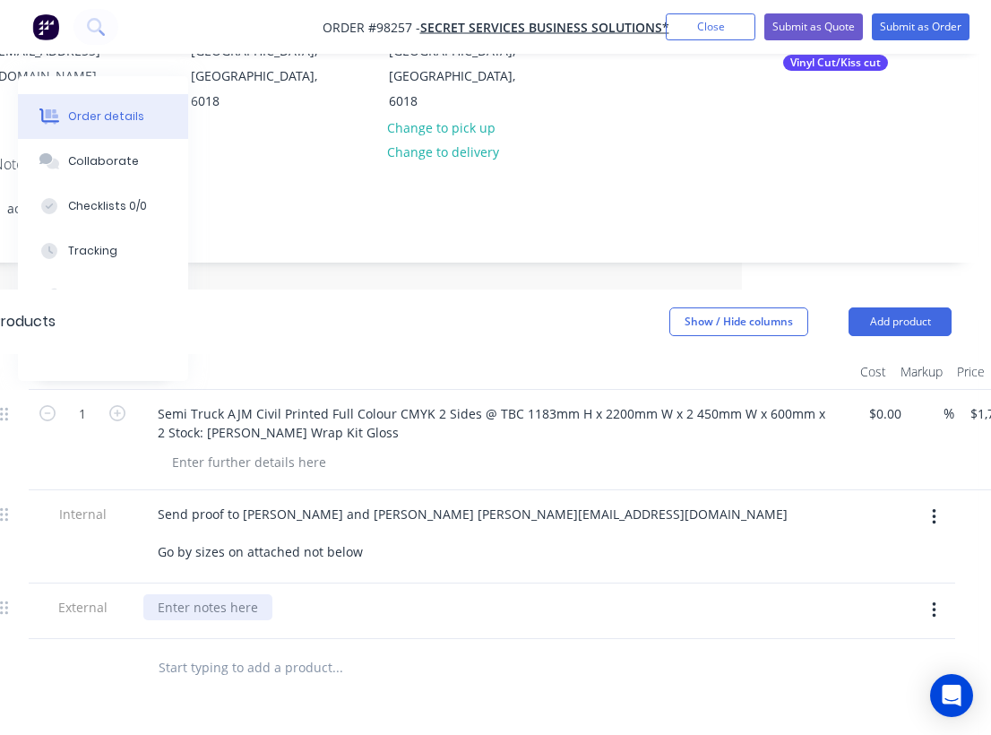
click at [217, 594] on div at bounding box center [207, 607] width 129 height 26
click at [231, 655] on div "Products Show / Hide columns Add product Qty Cost Markup Price Total 1 Semi Tru…" at bounding box center [472, 708] width 1012 height 838
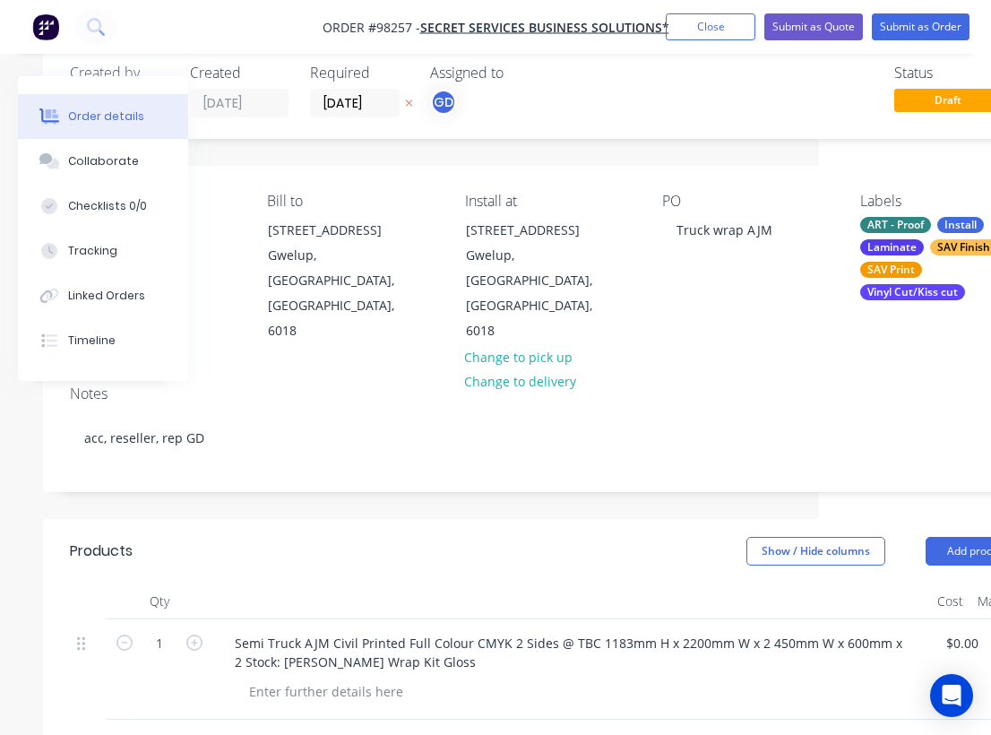
scroll to position [0, 172]
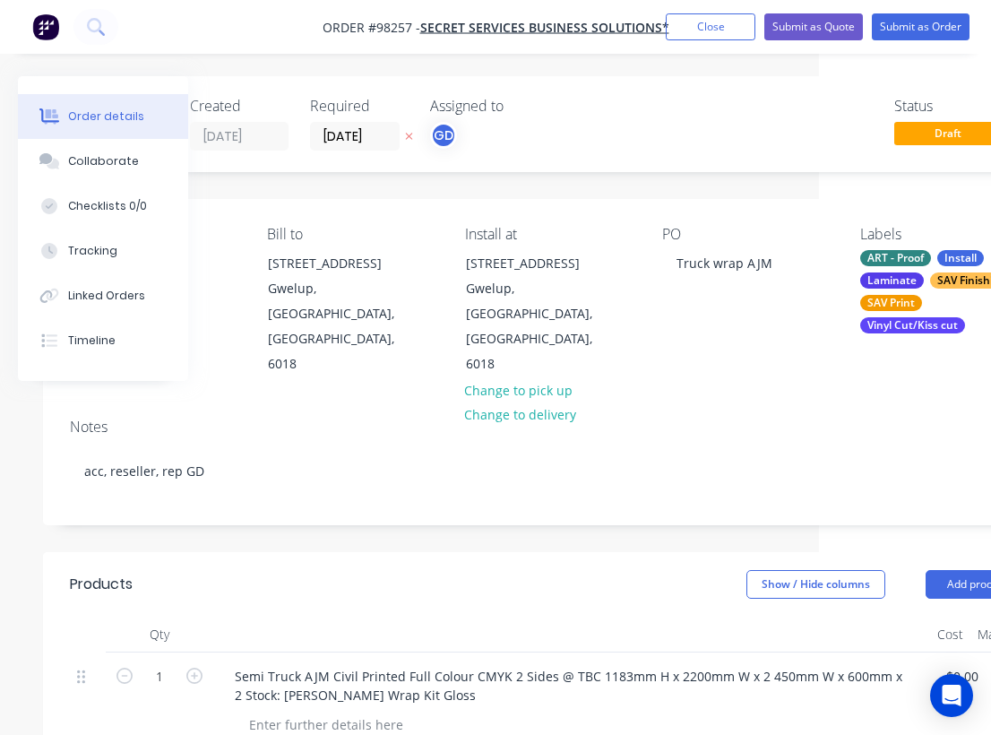
click at [318, 20] on nav "Order #98257 - Secret Services Business Solutions* Add product Close Submit as …" at bounding box center [495, 27] width 991 height 54
drag, startPoint x: 314, startPoint y: 23, endPoint x: 418, endPoint y: 26, distance: 104.0
click at [418, 26] on nav "Order #98257 - Secret Services Business Solutions* Add product Close Submit as …" at bounding box center [495, 27] width 991 height 54
click at [298, 28] on nav "Order #98257 - Secret Services Business Solutions* Add product Close Submit as …" at bounding box center [495, 27] width 991 height 54
drag, startPoint x: 311, startPoint y: 28, endPoint x: 415, endPoint y: 30, distance: 104.0
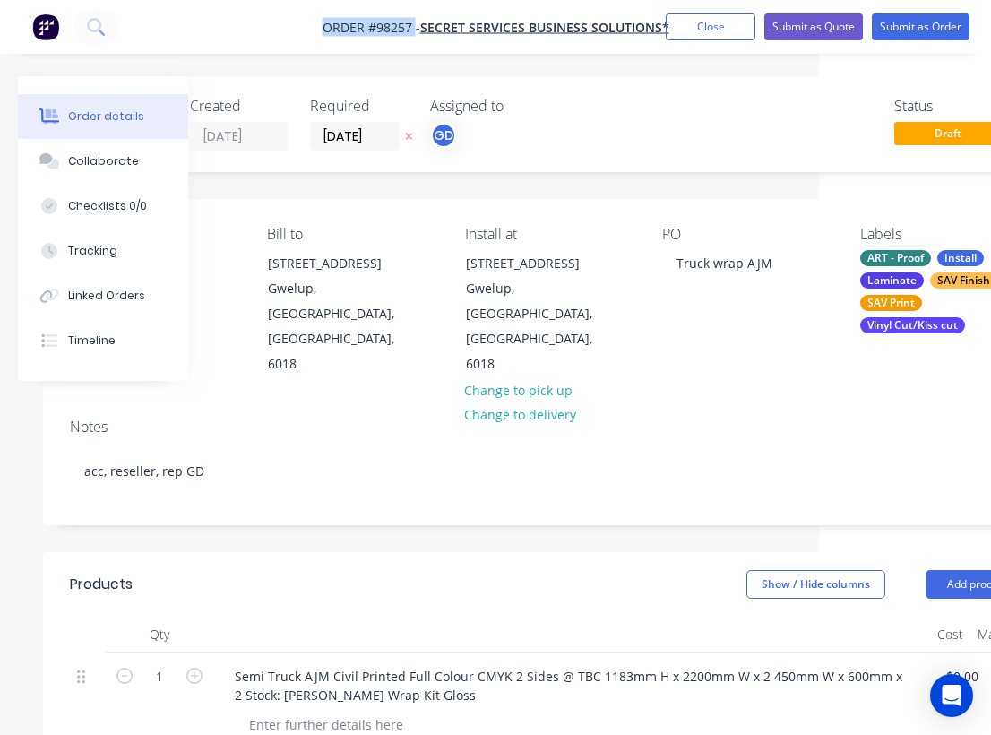
click at [415, 30] on nav "Order #98257 - Secret Services Business Solutions* Add product Close Submit as …" at bounding box center [495, 27] width 991 height 54
copy span "Order #98257"
click at [728, 10] on nav "Order #98257 - Secret Services Business Solutions* Add product Close Submit as …" at bounding box center [495, 27] width 991 height 54
click at [723, 14] on button "Close" at bounding box center [711, 26] width 90 height 27
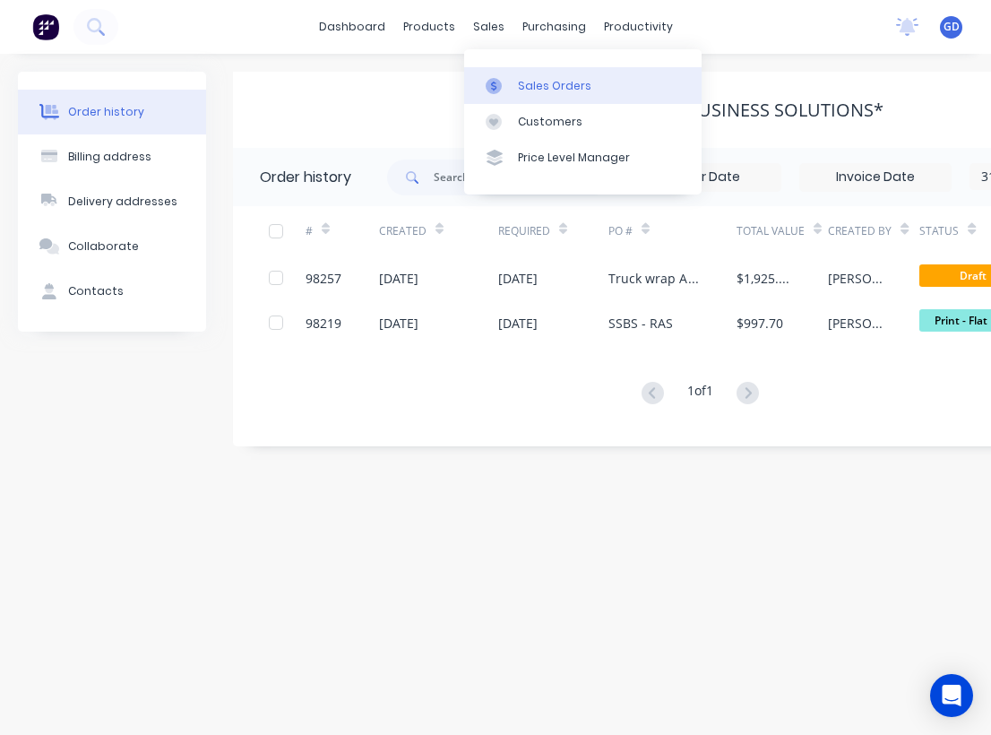
click at [532, 86] on div "Sales Orders" at bounding box center [554, 86] width 73 height 16
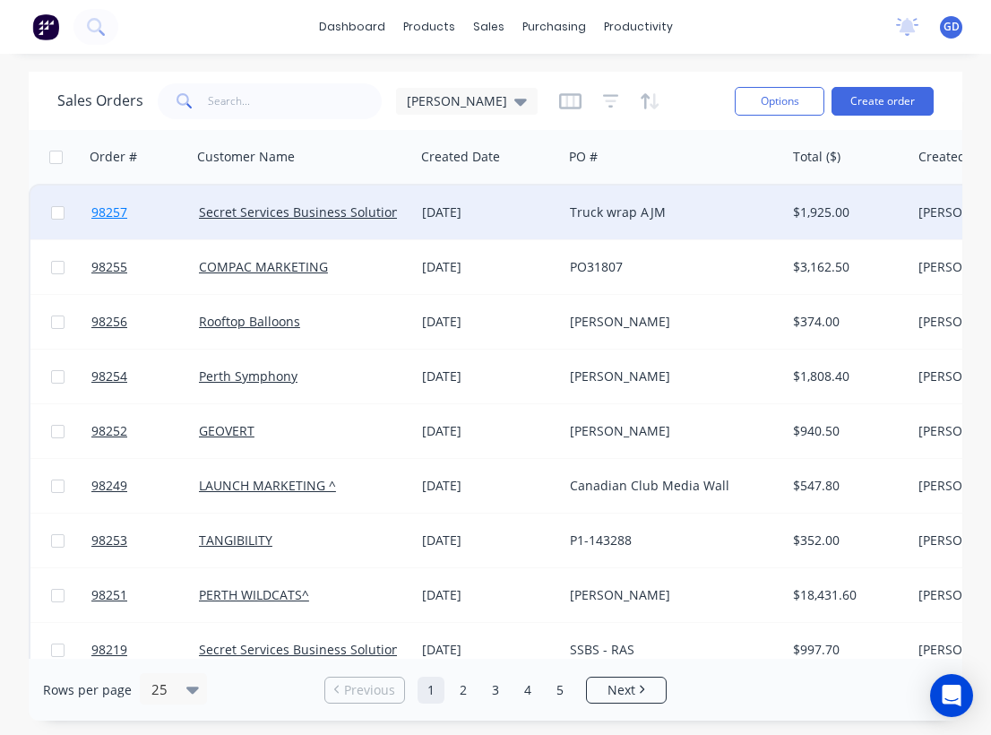
click at [116, 212] on span "98257" at bounding box center [109, 212] width 36 height 18
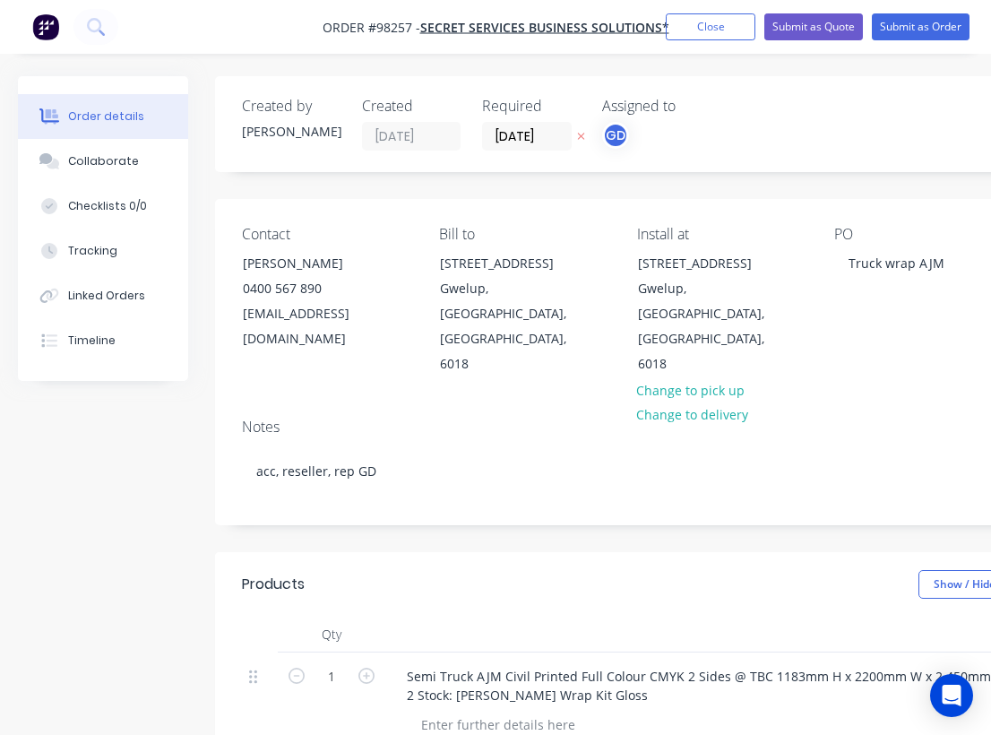
scroll to position [0, 159]
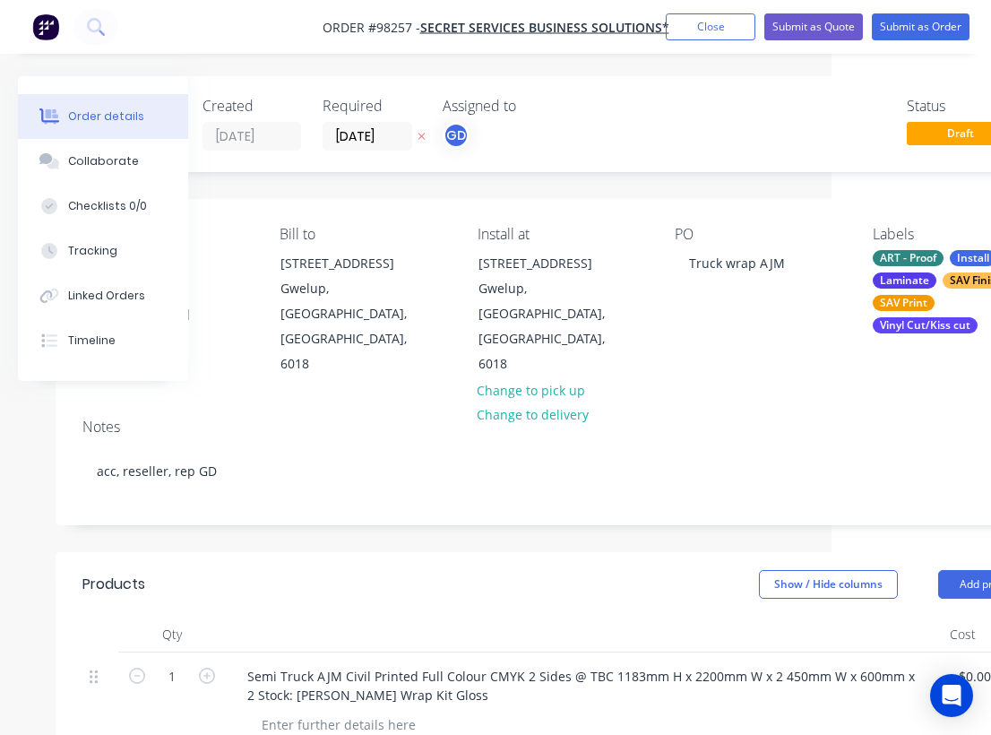
click at [928, 323] on div "Vinyl Cut/Kiss cut" at bounding box center [925, 325] width 105 height 16
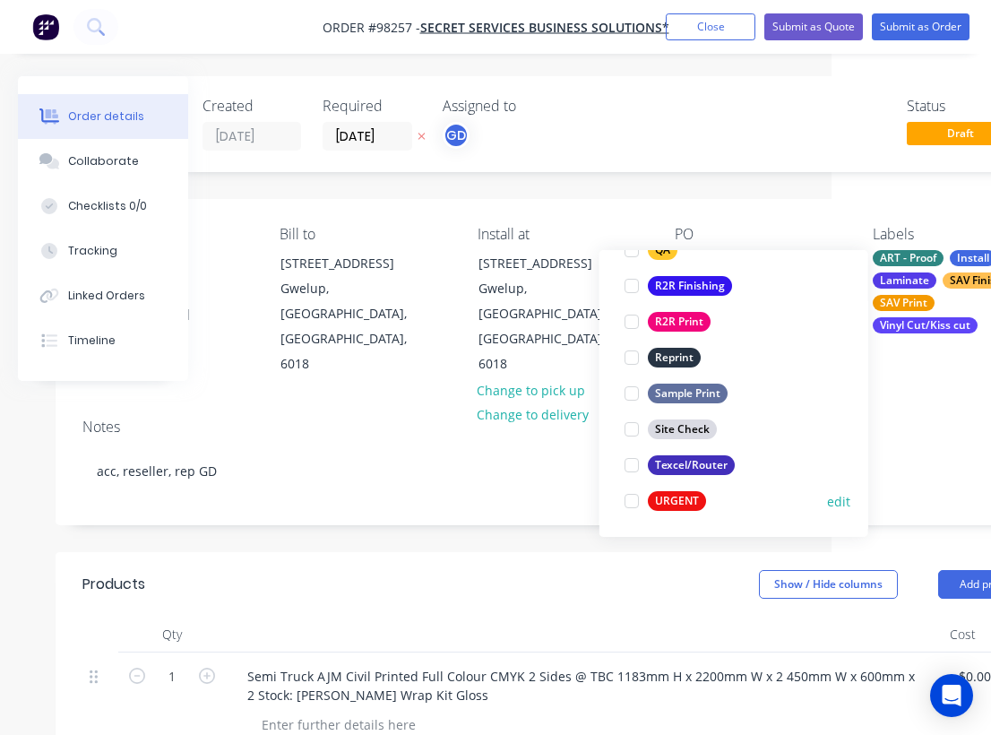
scroll to position [860, 0]
click at [690, 504] on div "URGENT" at bounding box center [677, 501] width 58 height 20
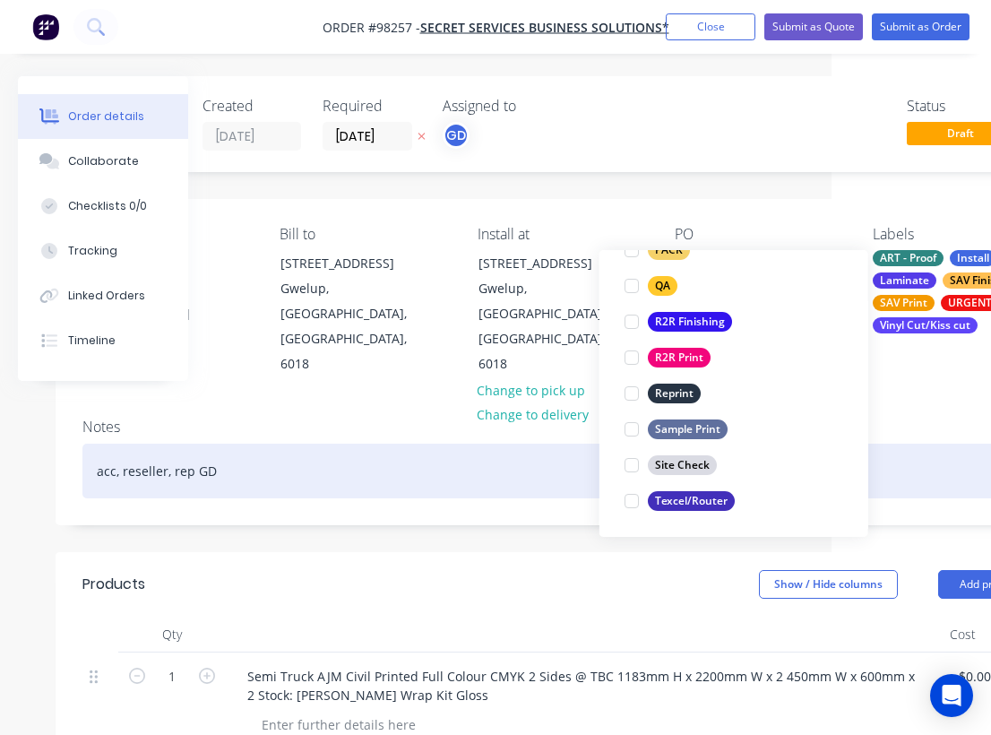
click at [411, 444] on div "acc, reseller, rep GD" at bounding box center [561, 471] width 959 height 55
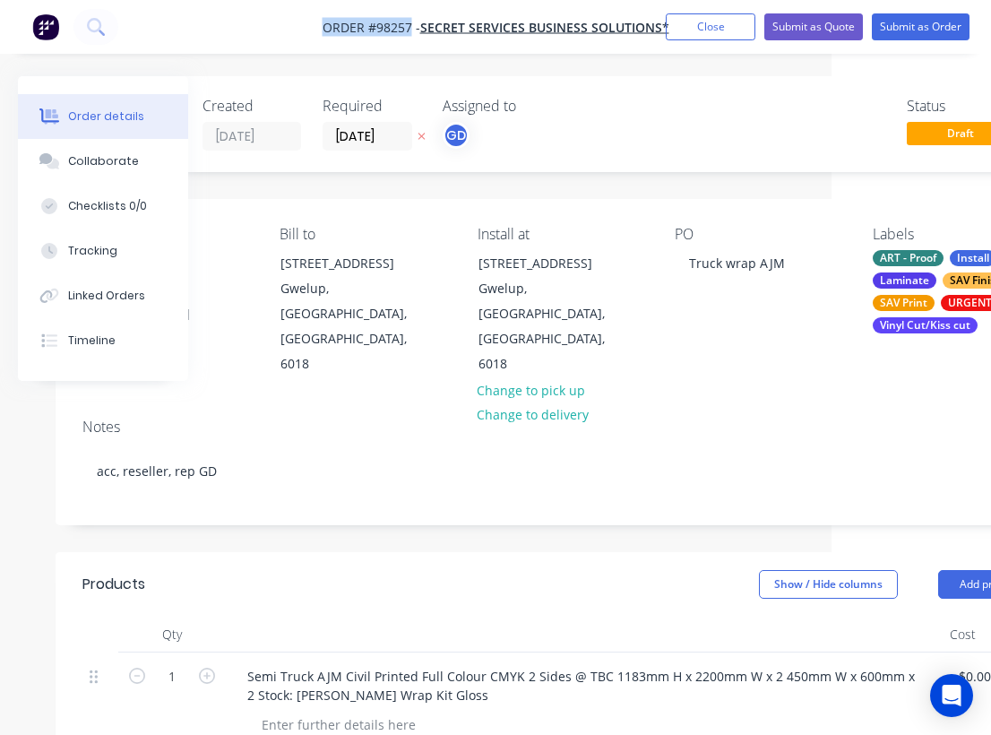
drag, startPoint x: 311, startPoint y: 28, endPoint x: 410, endPoint y: 25, distance: 99.5
click at [410, 25] on nav "Order #98257 - Secret Services Business Solutions* Add product Close Submit as …" at bounding box center [495, 27] width 991 height 54
copy span "Order #98257"
click at [696, 14] on button "Close" at bounding box center [711, 26] width 90 height 27
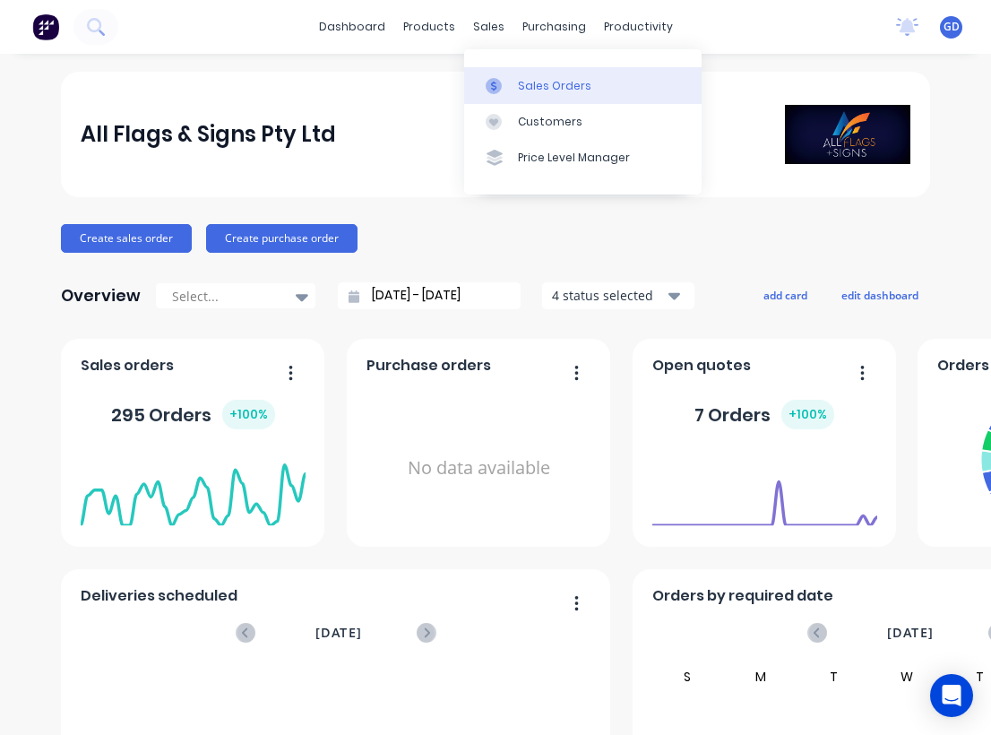
click at [526, 79] on div "Sales Orders" at bounding box center [554, 86] width 73 height 16
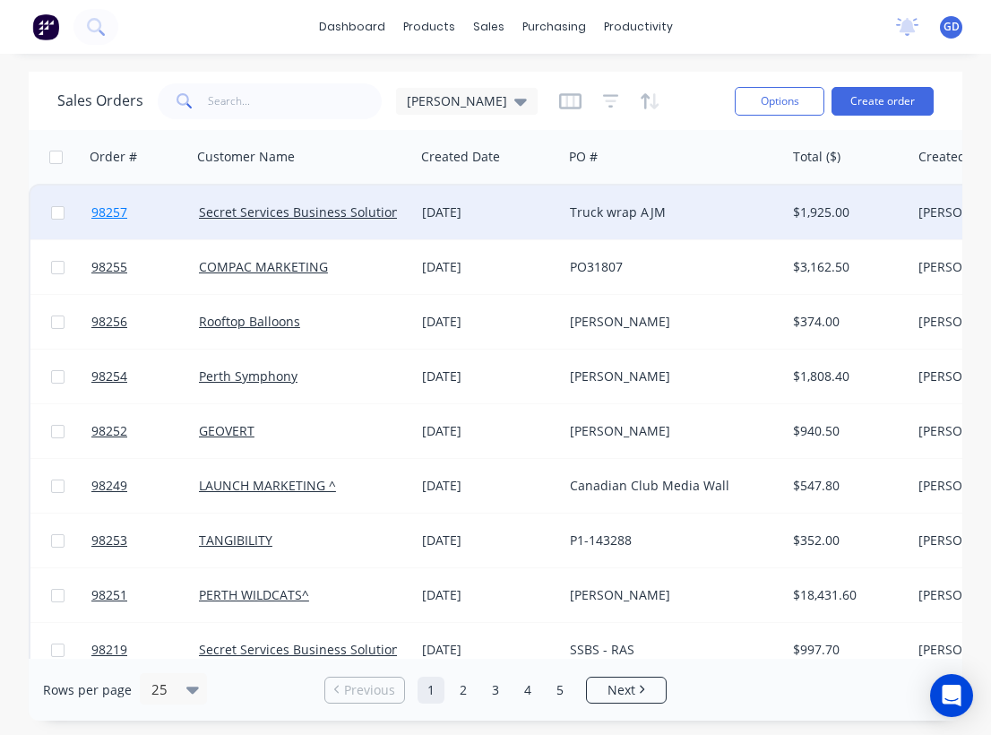
click at [115, 213] on span "98257" at bounding box center [109, 212] width 36 height 18
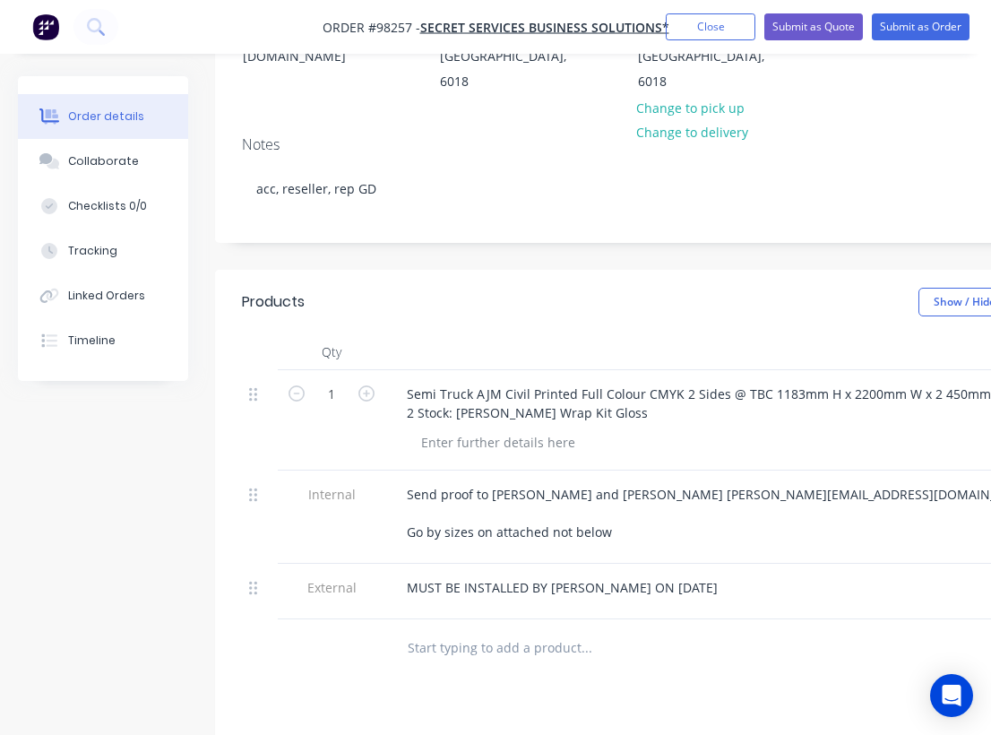
scroll to position [344, 0]
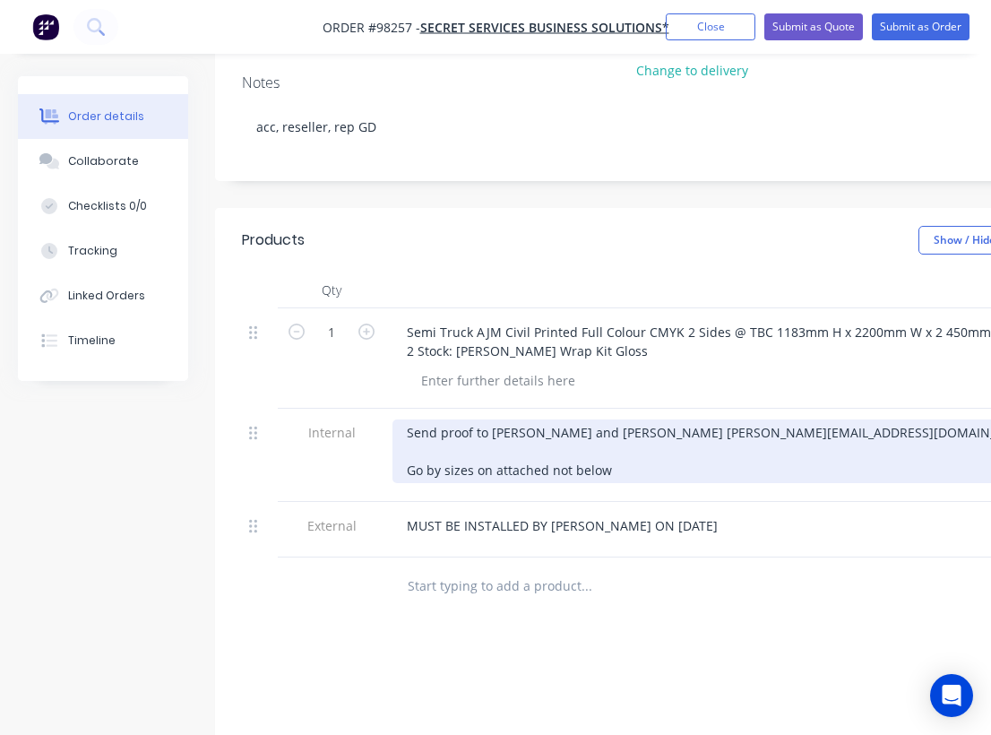
click at [614, 426] on div "Send proof to [PERSON_NAME] and [PERSON_NAME] [PERSON_NAME][EMAIL_ADDRESS][DOMA…" at bounding box center [721, 451] width 659 height 64
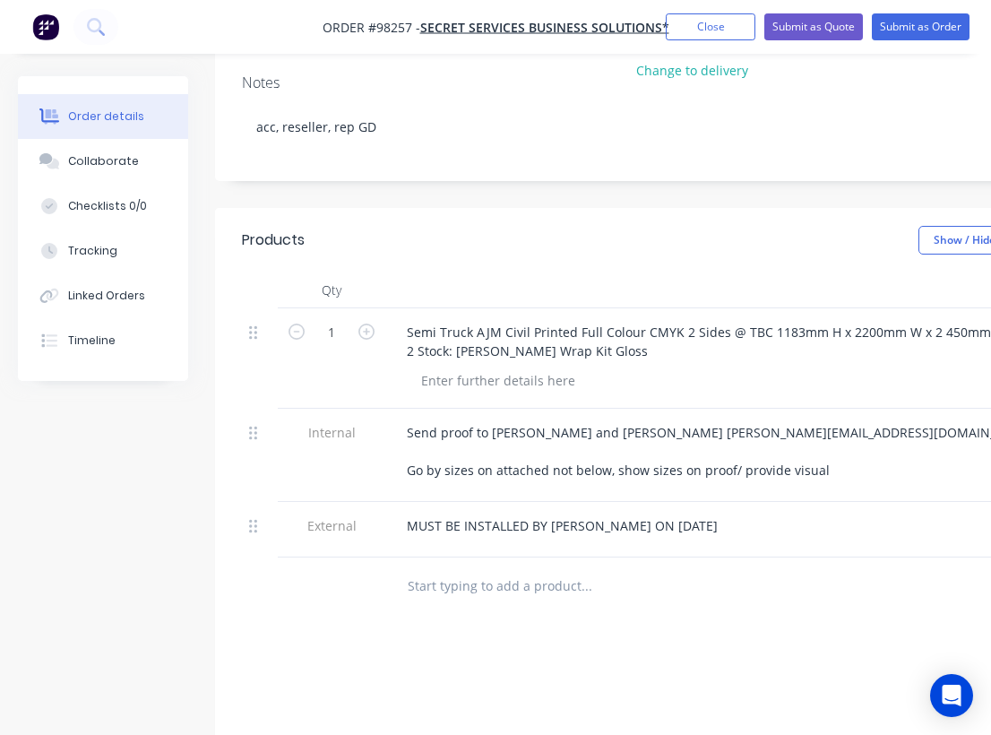
click at [656, 573] on div "Products Show / Hide columns Add product Qty Cost Markup Price Total 1 Semi Tru…" at bounding box center [721, 627] width 1012 height 838
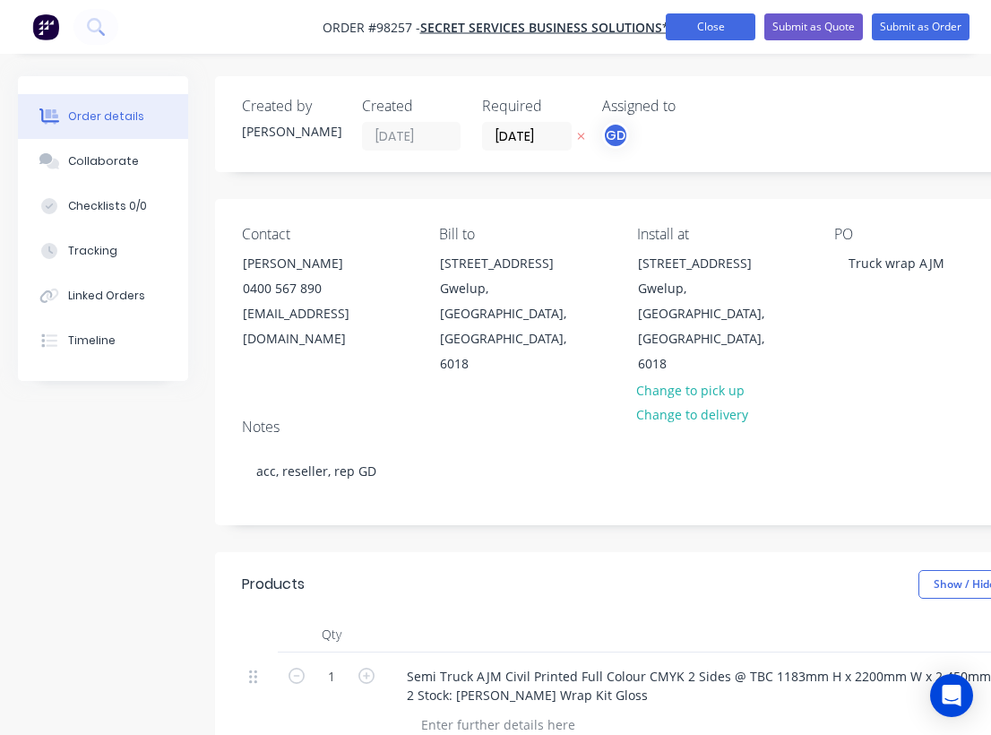
click at [702, 29] on button "Close" at bounding box center [711, 26] width 90 height 27
